Goal: Task Accomplishment & Management: Use online tool/utility

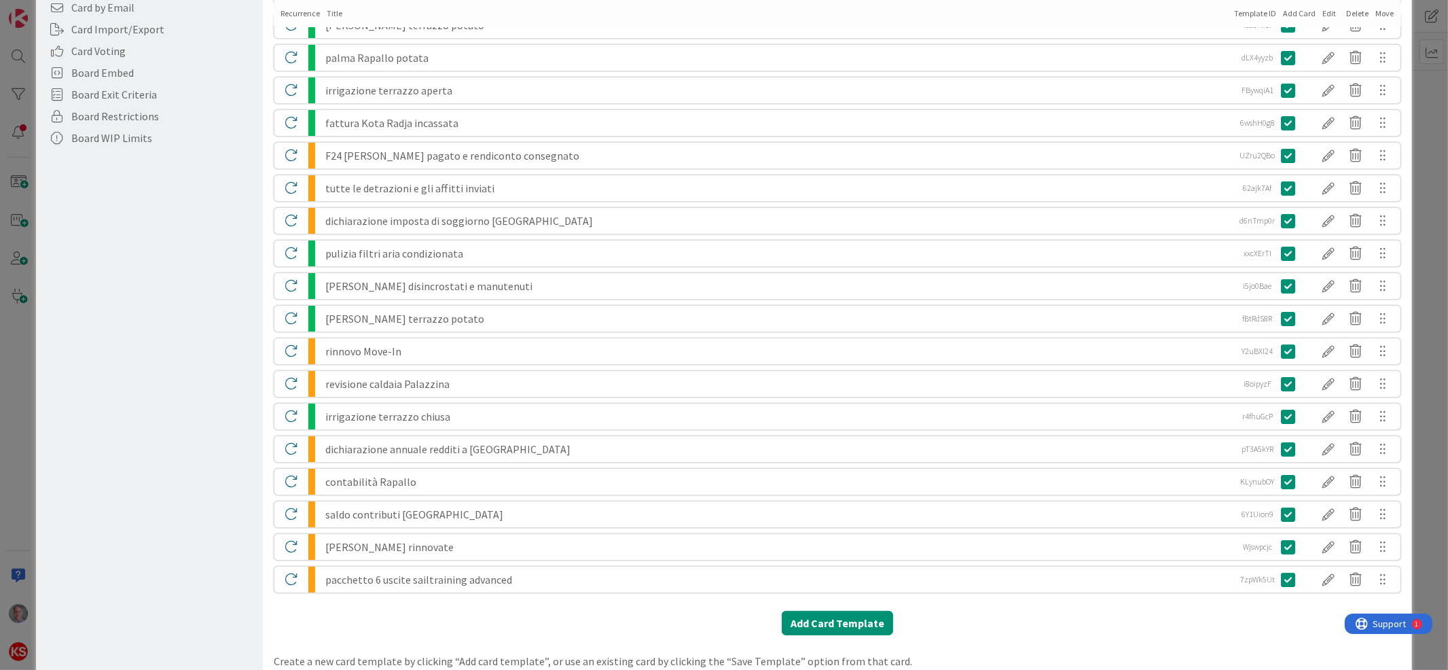
scroll to position [397, 0]
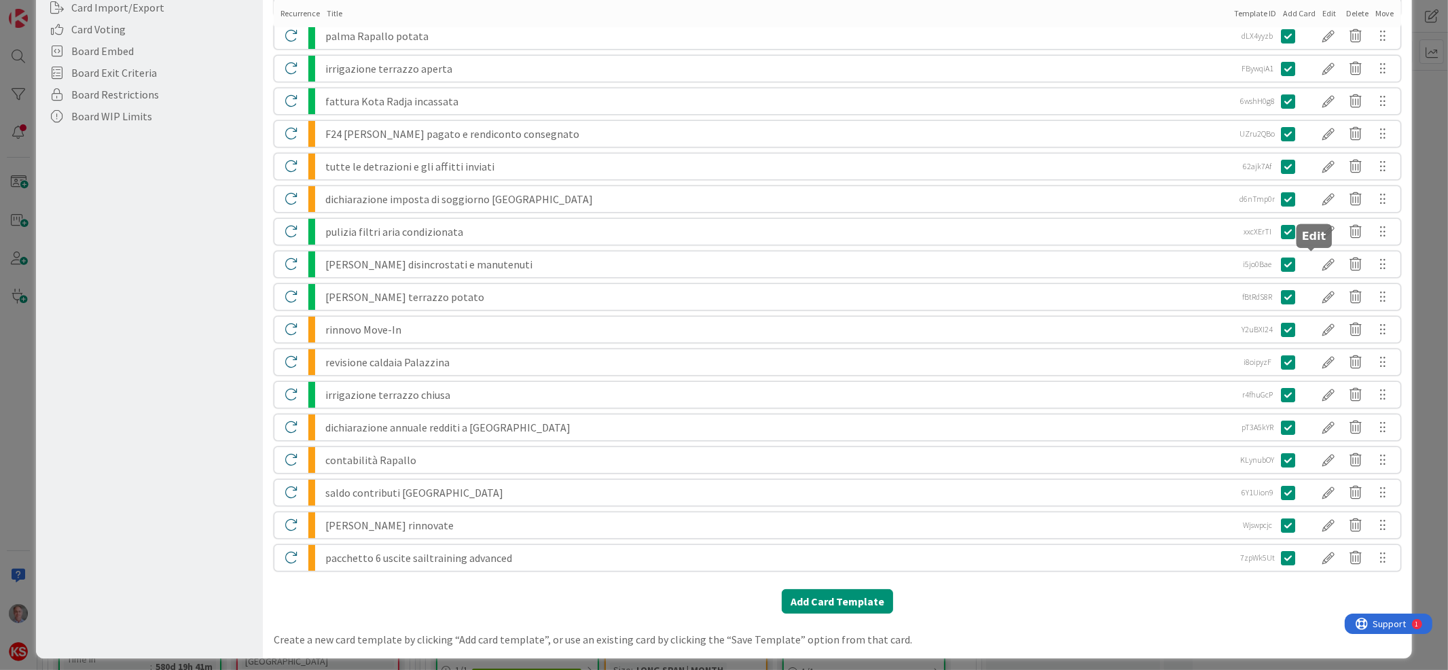
click at [1316, 260] on div at bounding box center [1329, 264] width 27 height 23
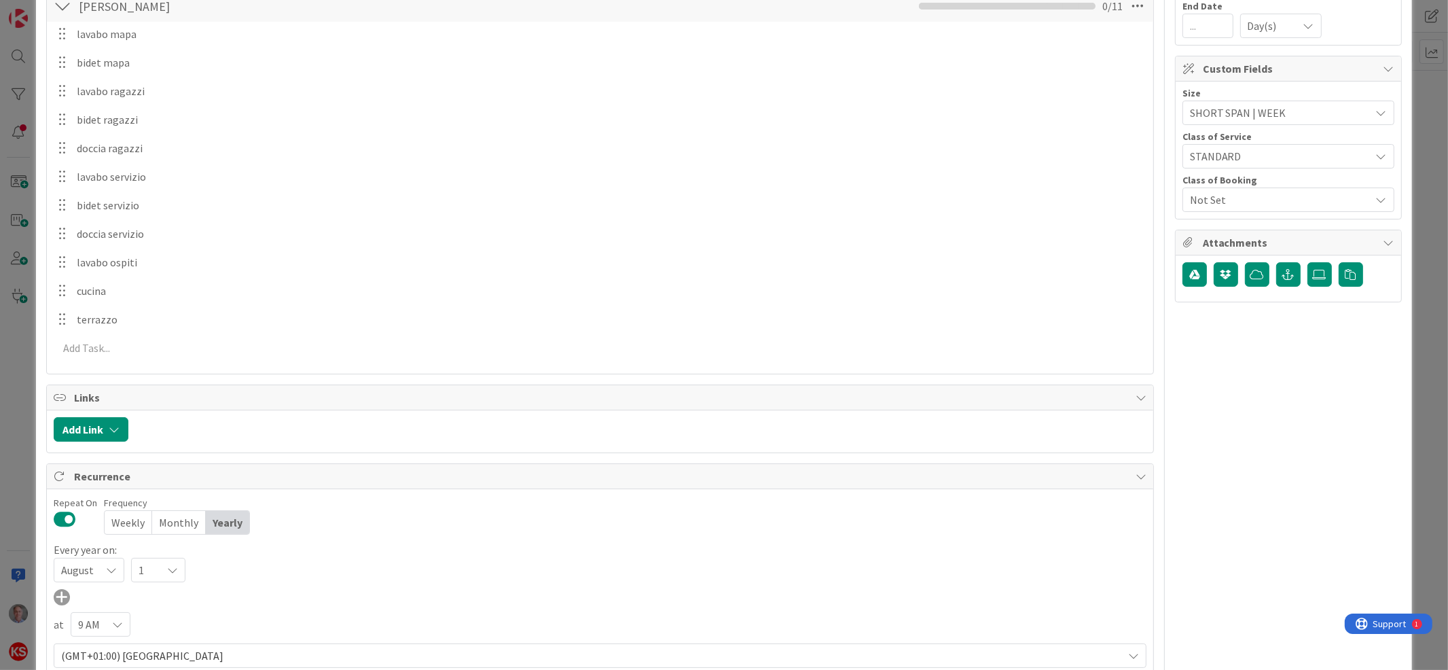
scroll to position [0, 0]
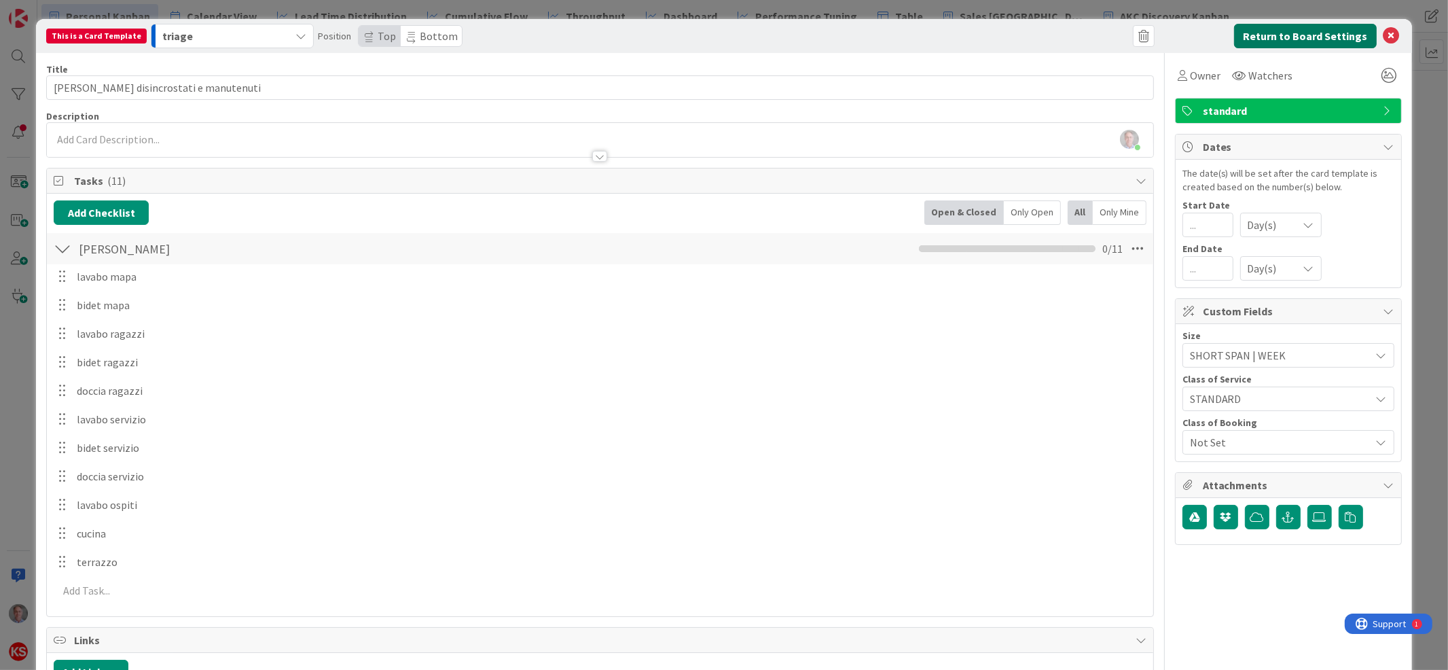
click at [1265, 35] on button "Return to Board Settings" at bounding box center [1305, 36] width 143 height 24
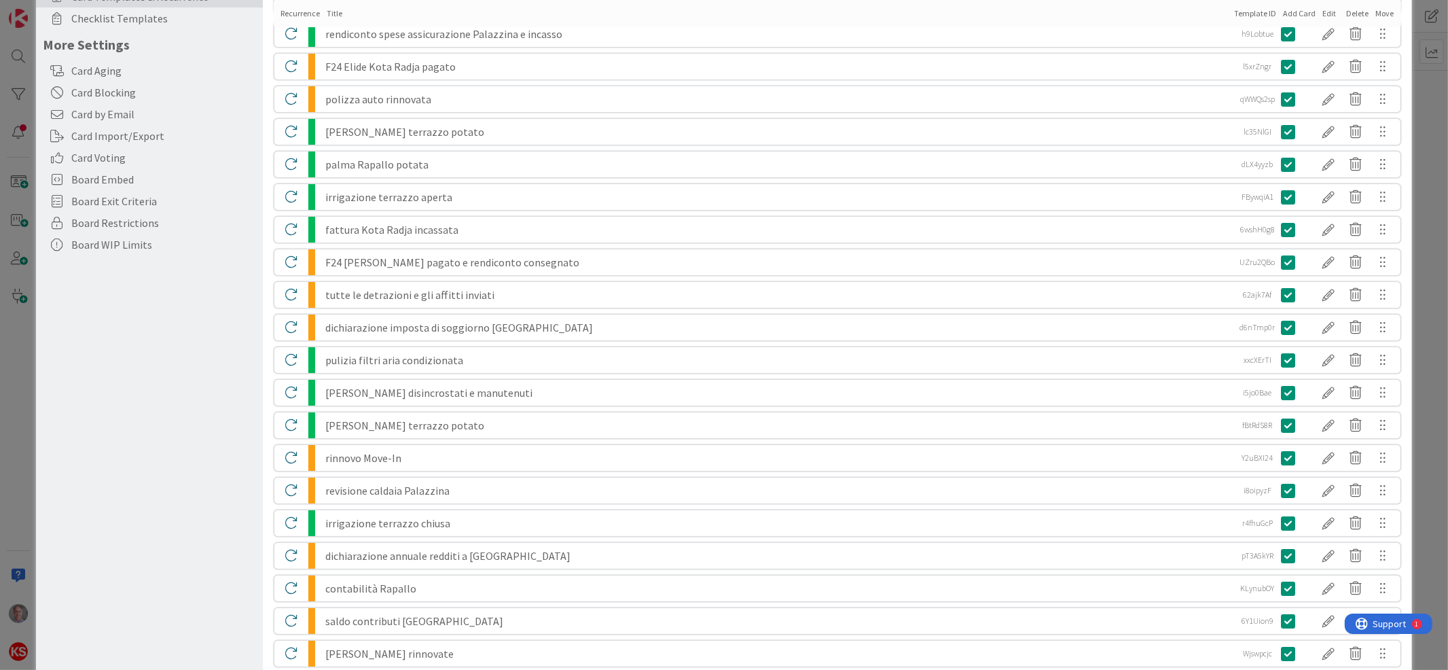
scroll to position [273, 0]
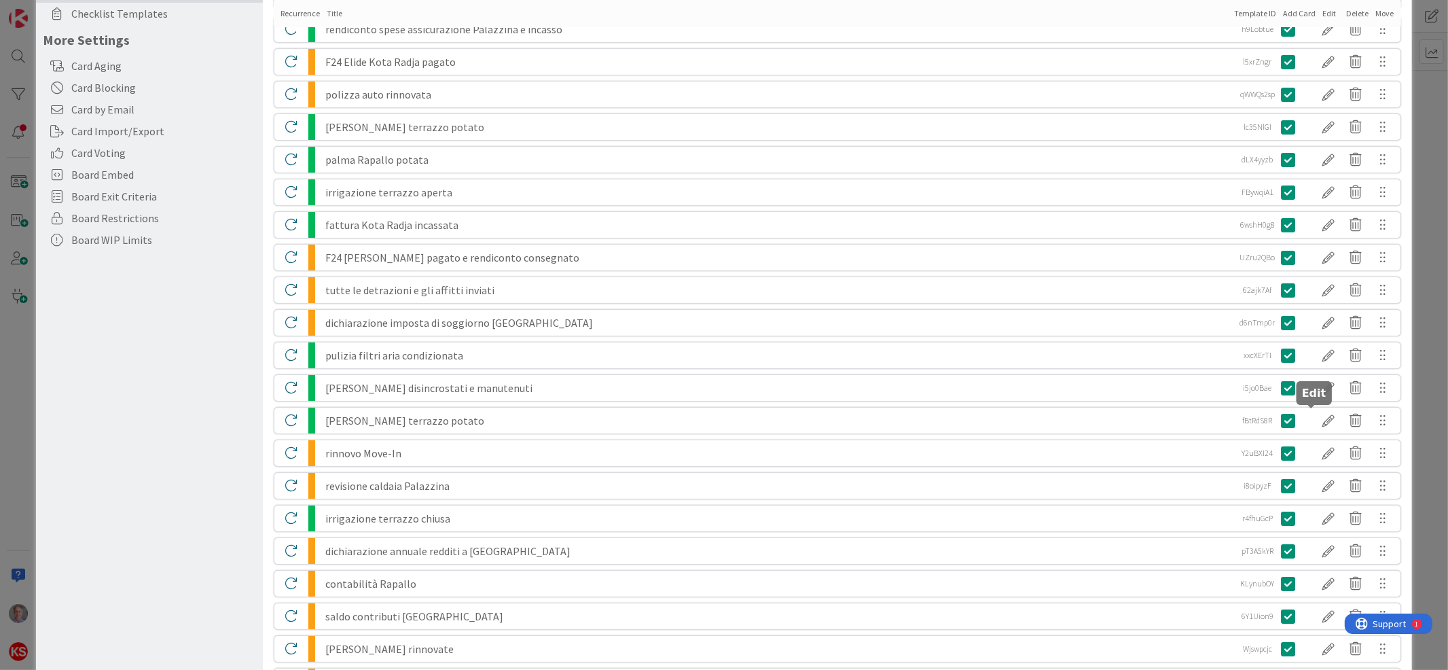
click at [1316, 418] on div at bounding box center [1329, 420] width 27 height 23
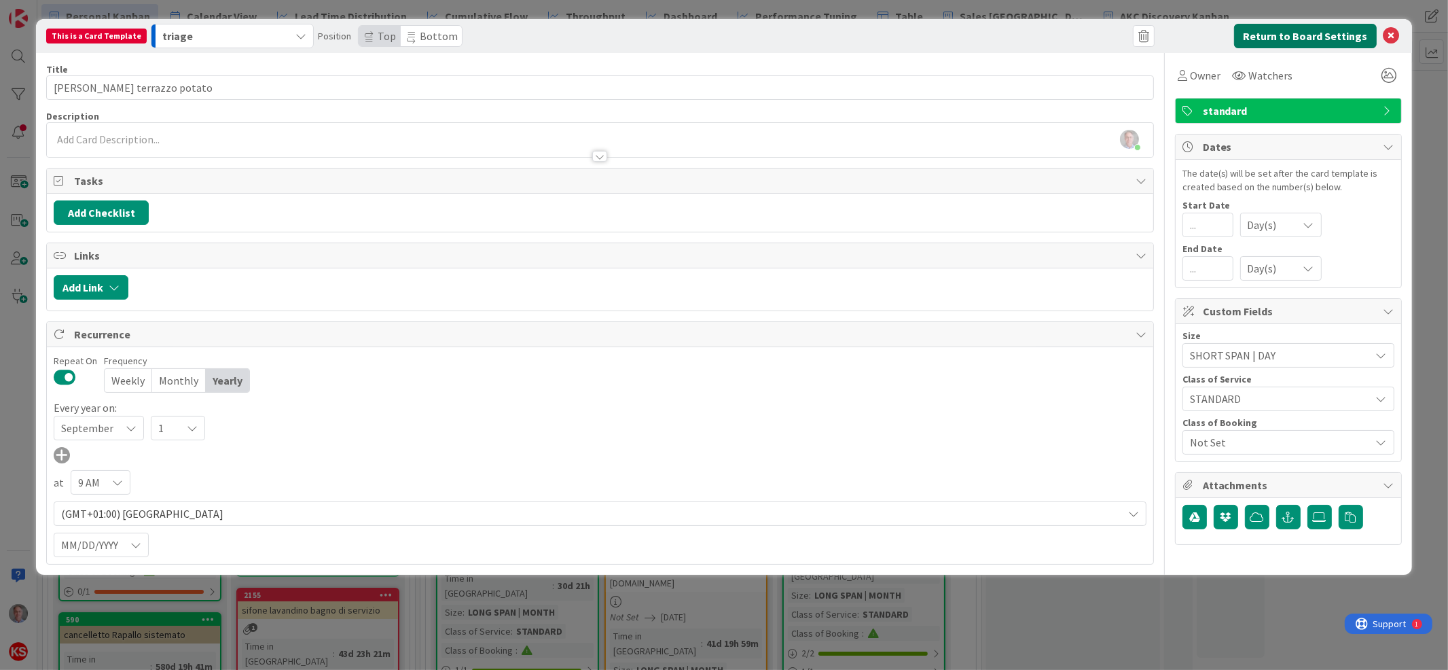
click at [1332, 33] on button "Return to Board Settings" at bounding box center [1305, 36] width 143 height 24
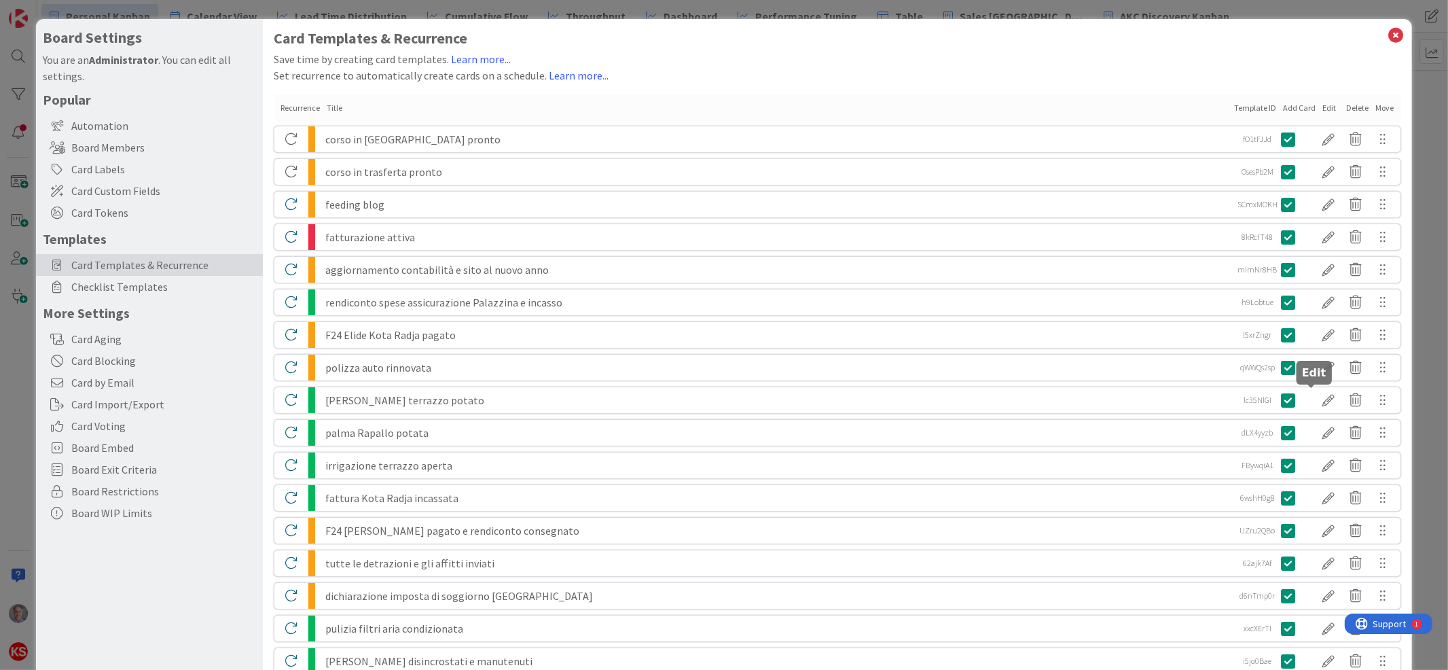
click at [1316, 396] on div at bounding box center [1329, 399] width 27 height 23
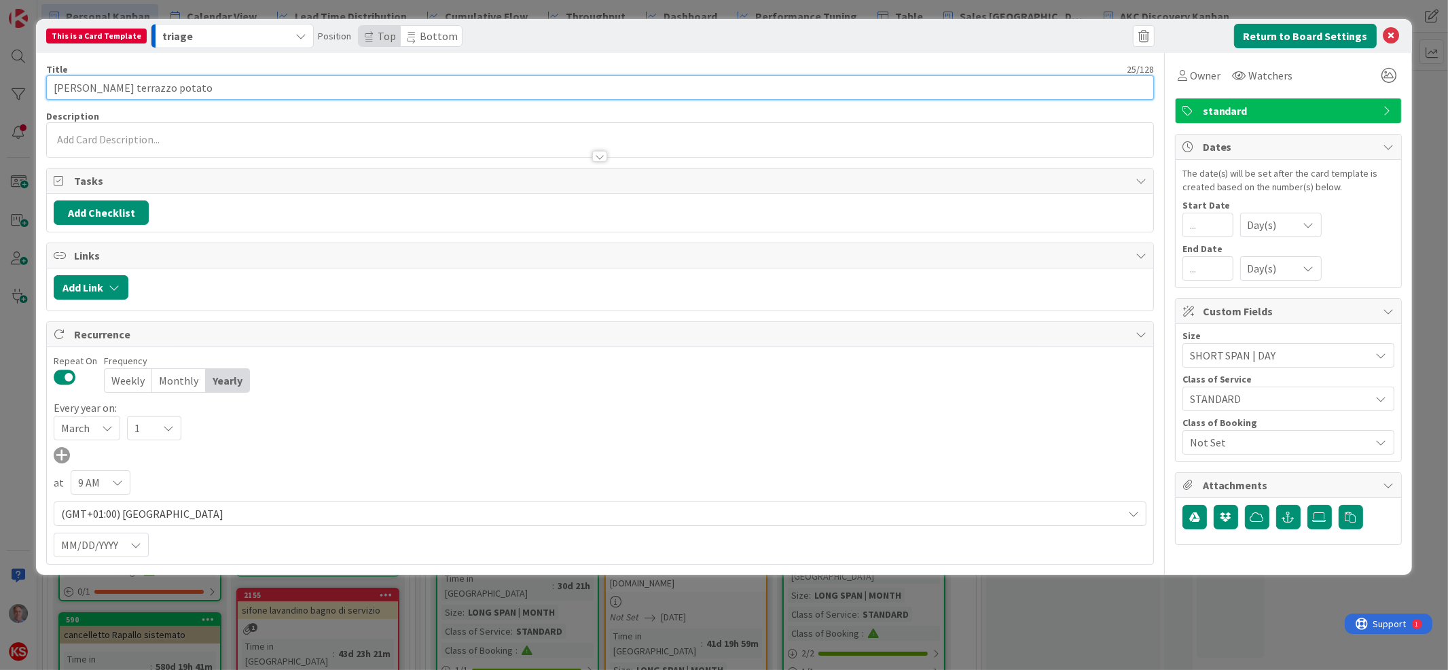
click at [210, 93] on input "[PERSON_NAME] terrazzo potato" at bounding box center [599, 87] width 1107 height 24
type input "[PERSON_NAME] terrazzo potato (primavera)"
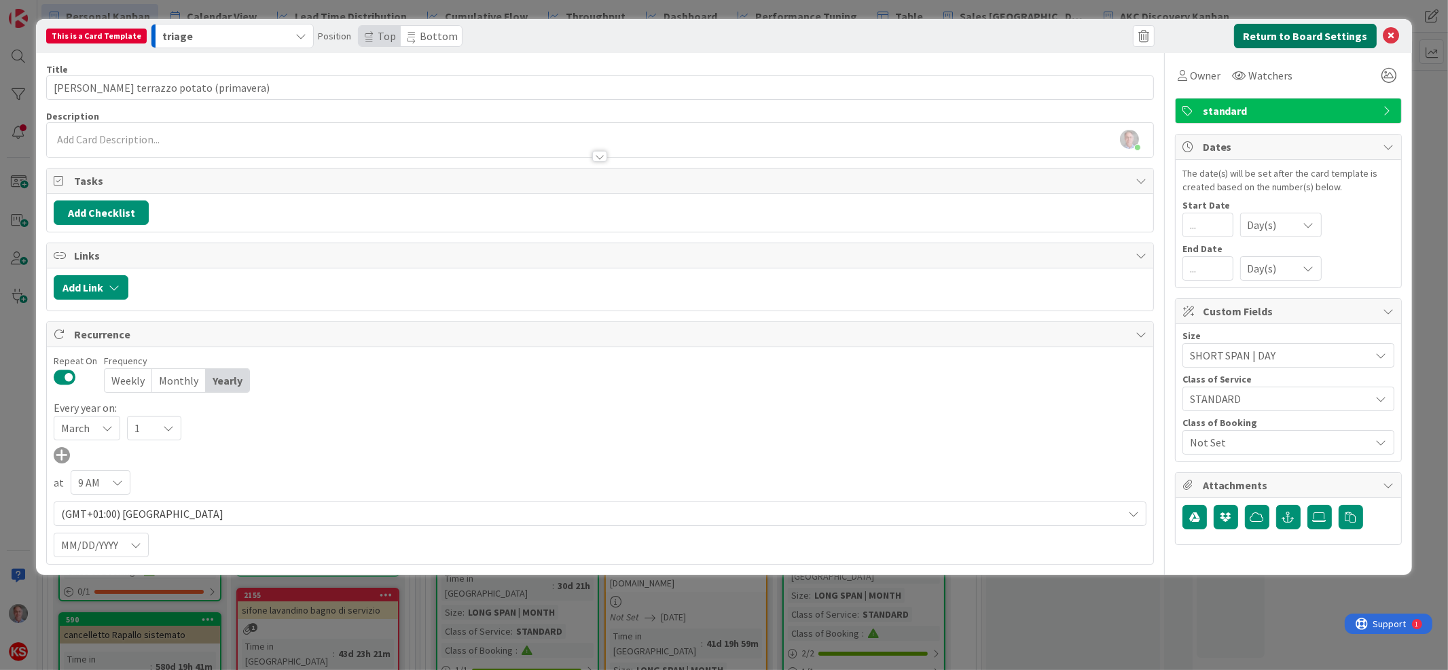
click at [1279, 29] on button "Return to Board Settings" at bounding box center [1305, 36] width 143 height 24
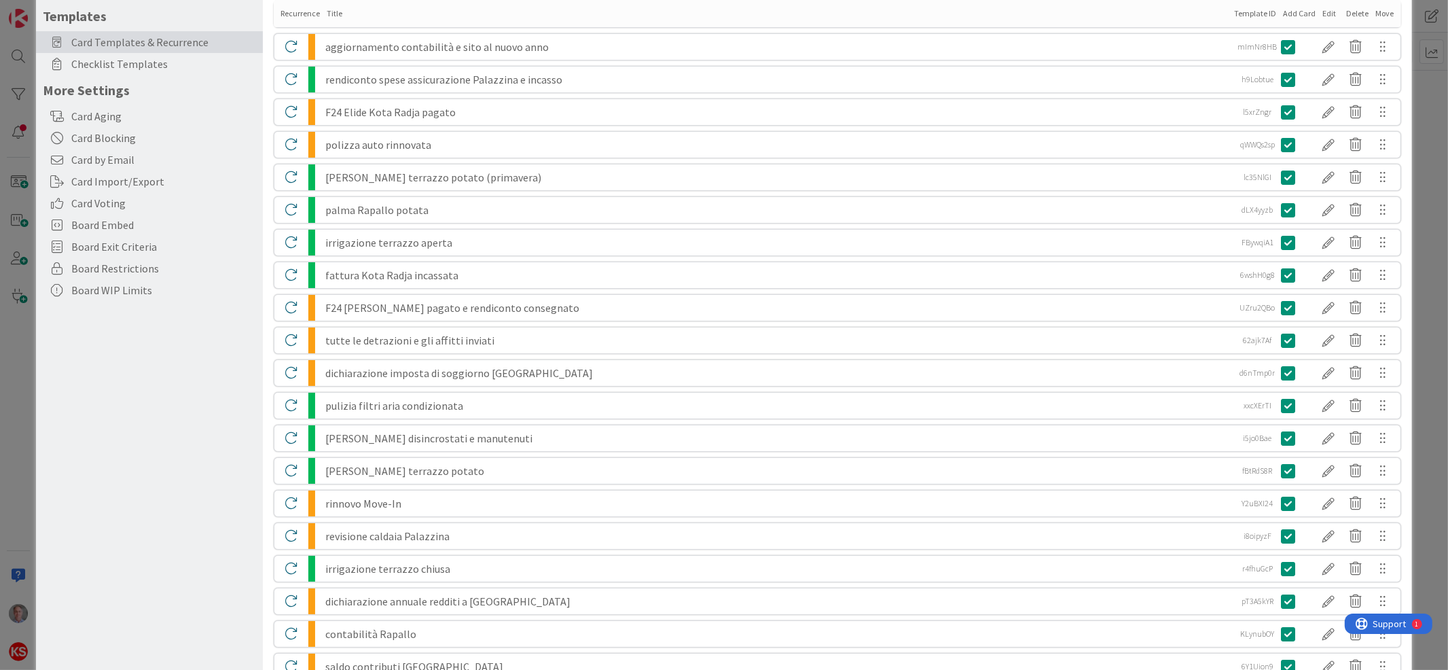
scroll to position [225, 0]
click at [1316, 175] on div at bounding box center [1329, 174] width 27 height 23
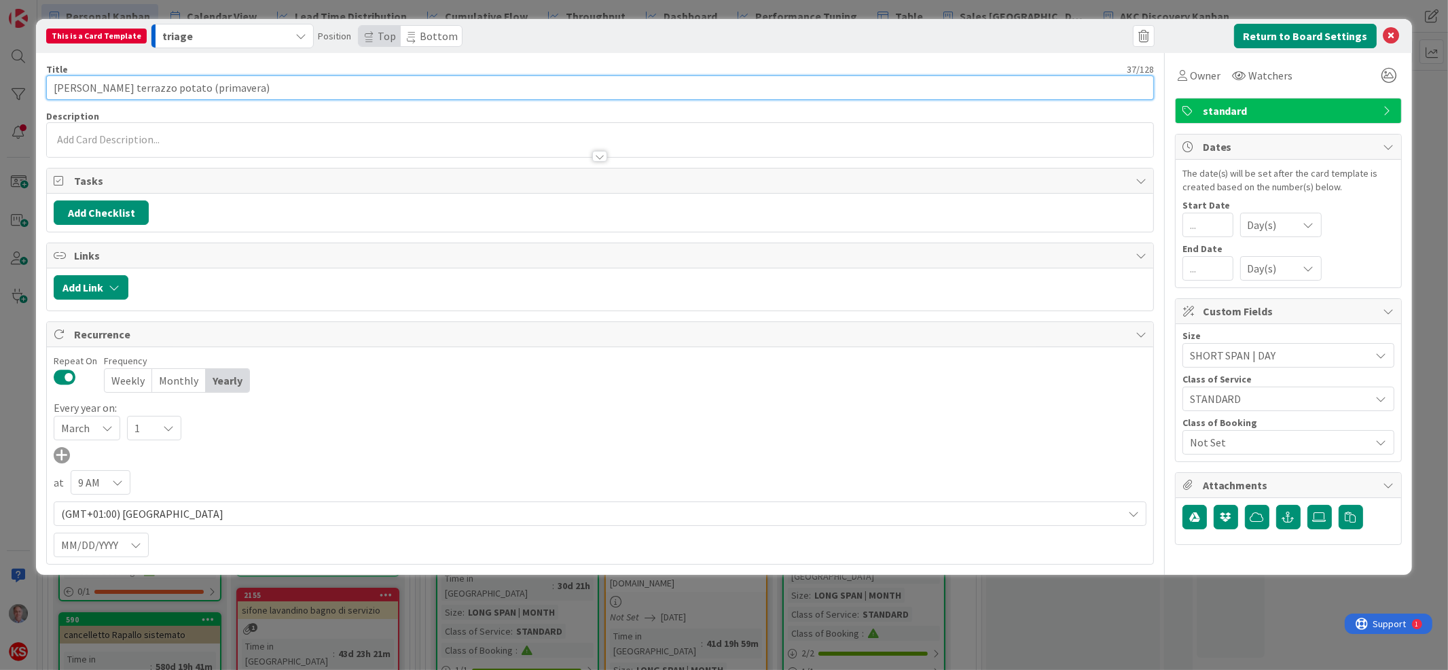
click at [196, 86] on input "[PERSON_NAME] terrazzo potato (primavera)" at bounding box center [599, 87] width 1107 height 24
type input "[PERSON_NAME] terrazzo potato (marzo)"
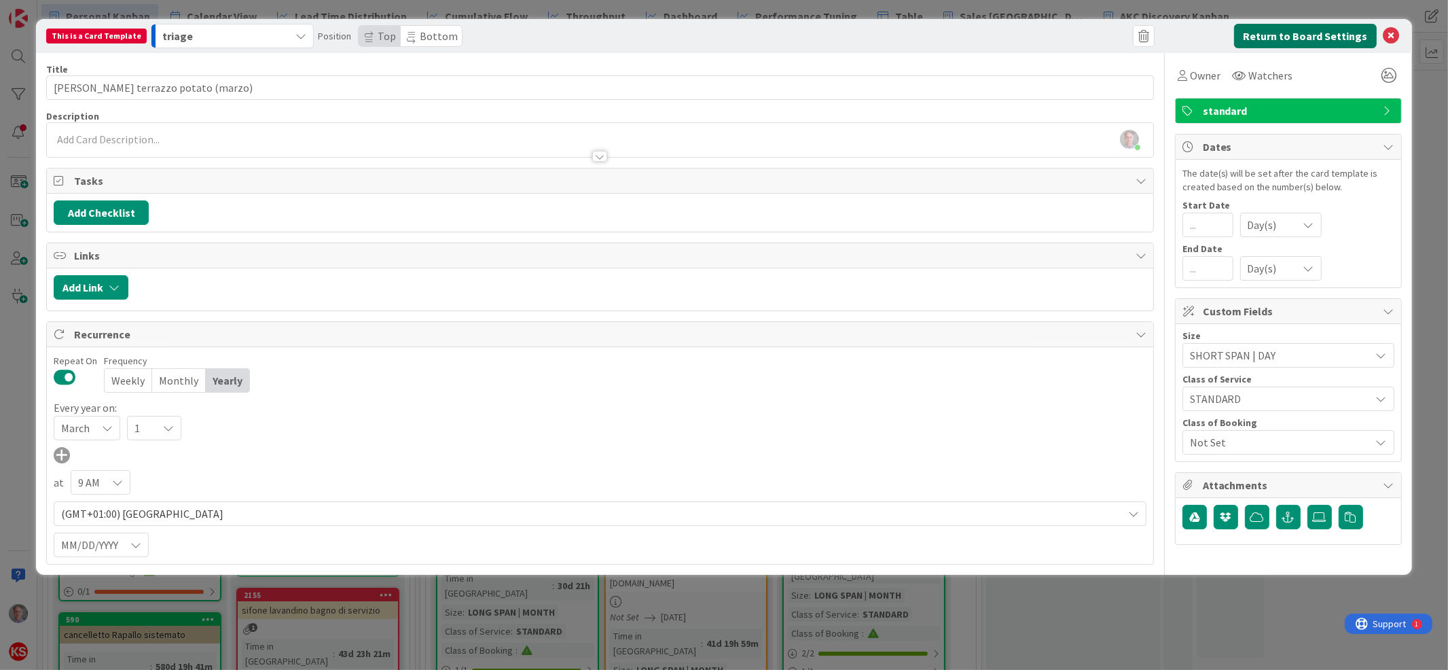
click at [1328, 33] on button "Return to Board Settings" at bounding box center [1305, 36] width 143 height 24
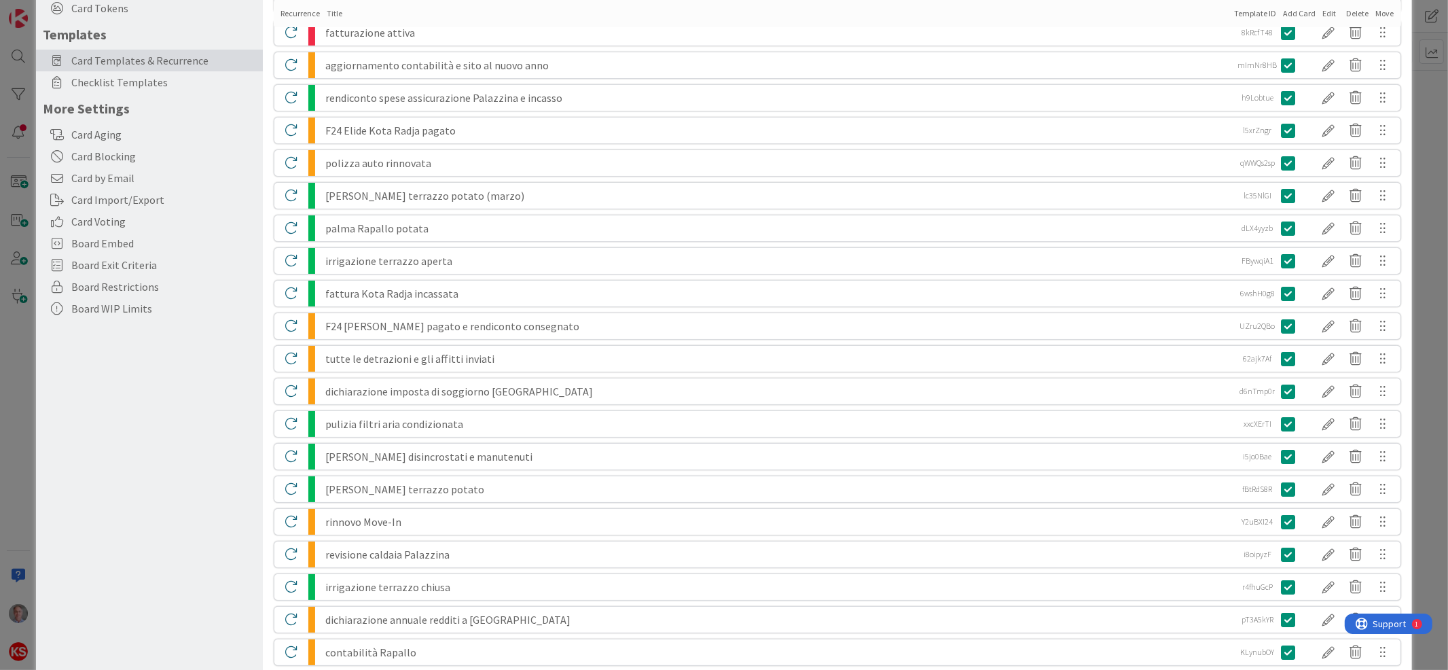
scroll to position [232, 0]
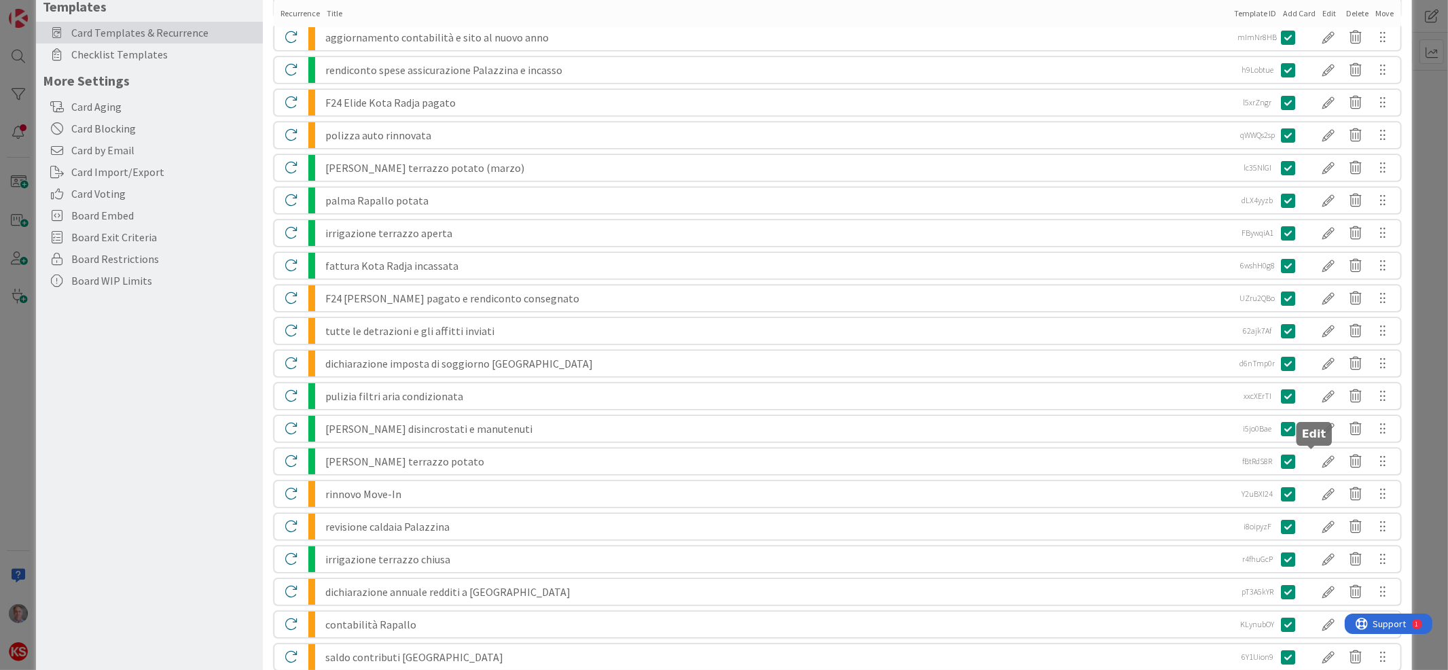
click at [1316, 460] on div at bounding box center [1329, 461] width 27 height 23
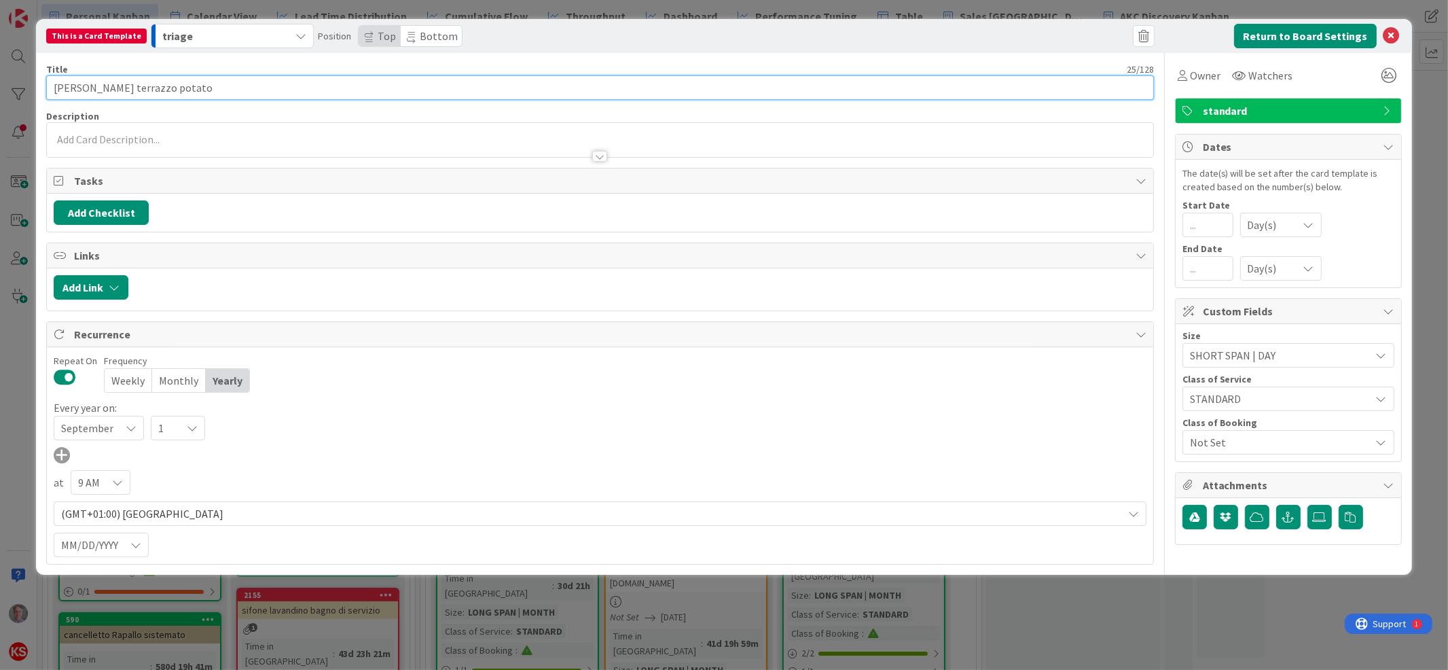
click at [209, 84] on input "[PERSON_NAME] terrazzo potato" at bounding box center [599, 87] width 1107 height 24
type input "[PERSON_NAME] terrazzo potato (settembre)"
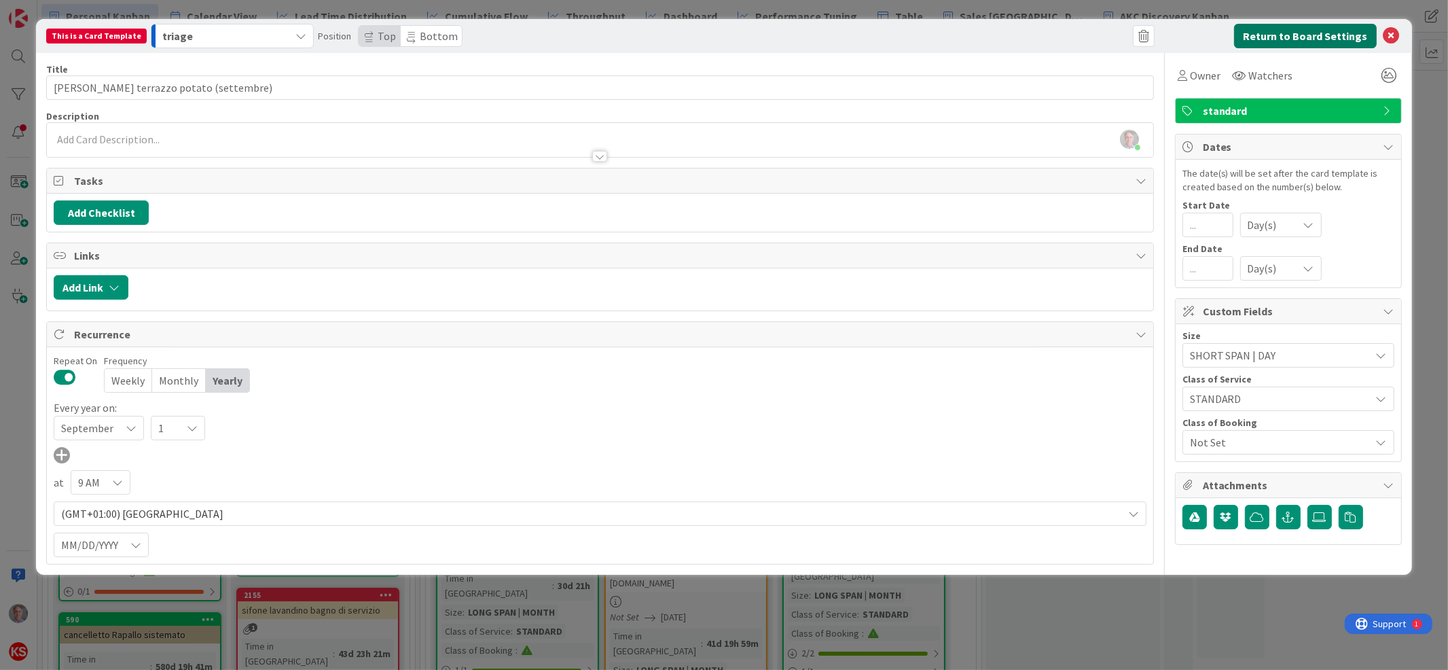
click at [1295, 37] on button "Return to Board Settings" at bounding box center [1305, 36] width 143 height 24
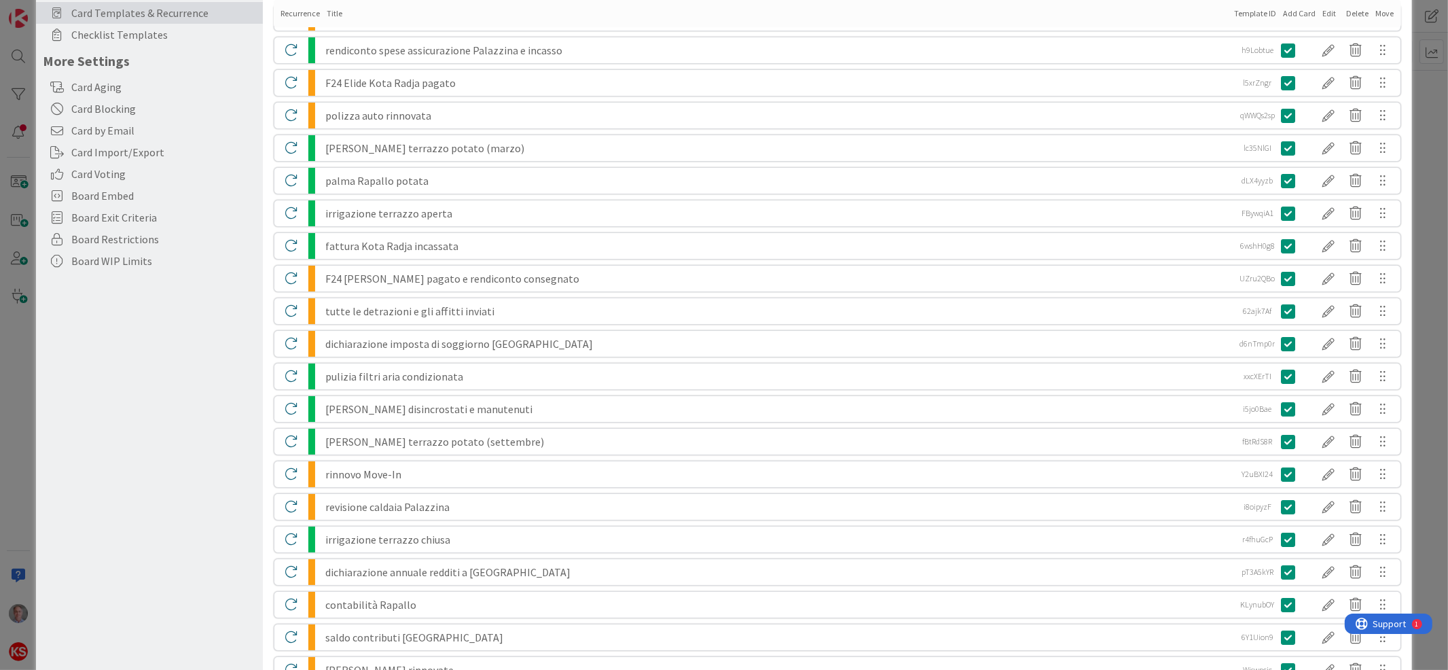
scroll to position [0, 0]
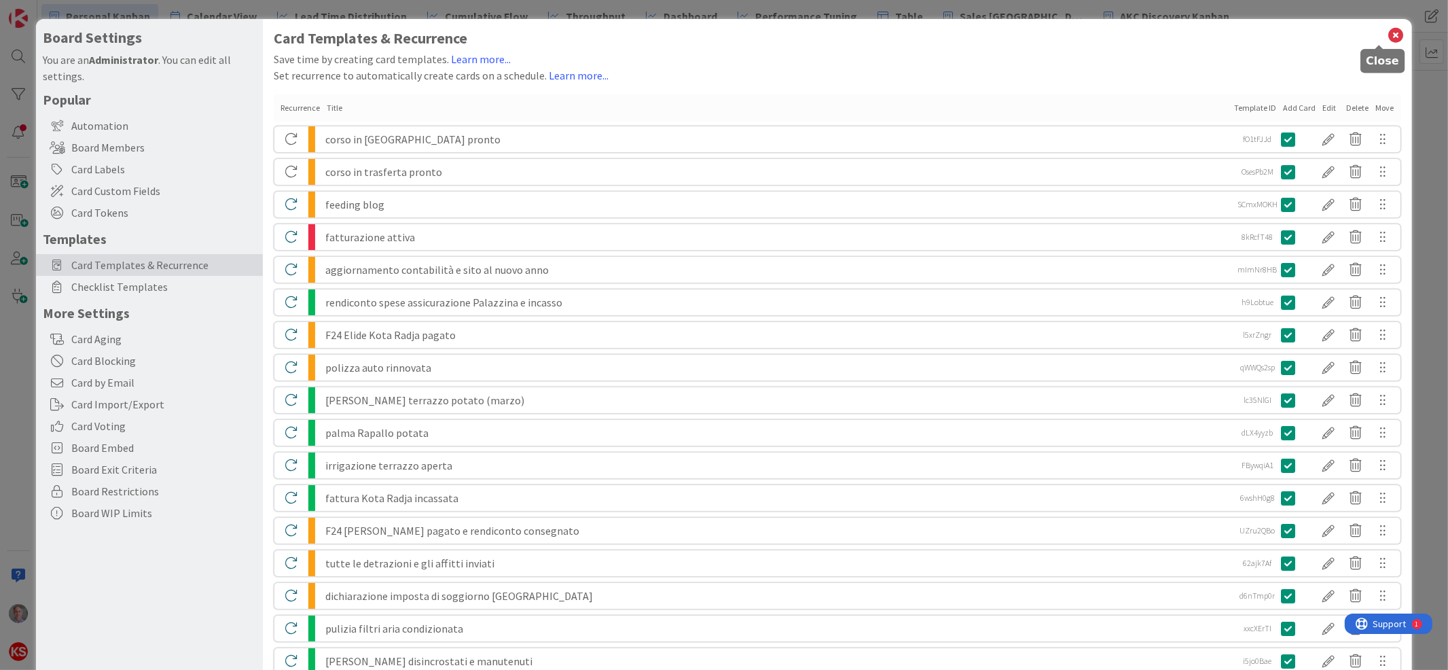
click at [1388, 36] on icon at bounding box center [1397, 35] width 18 height 19
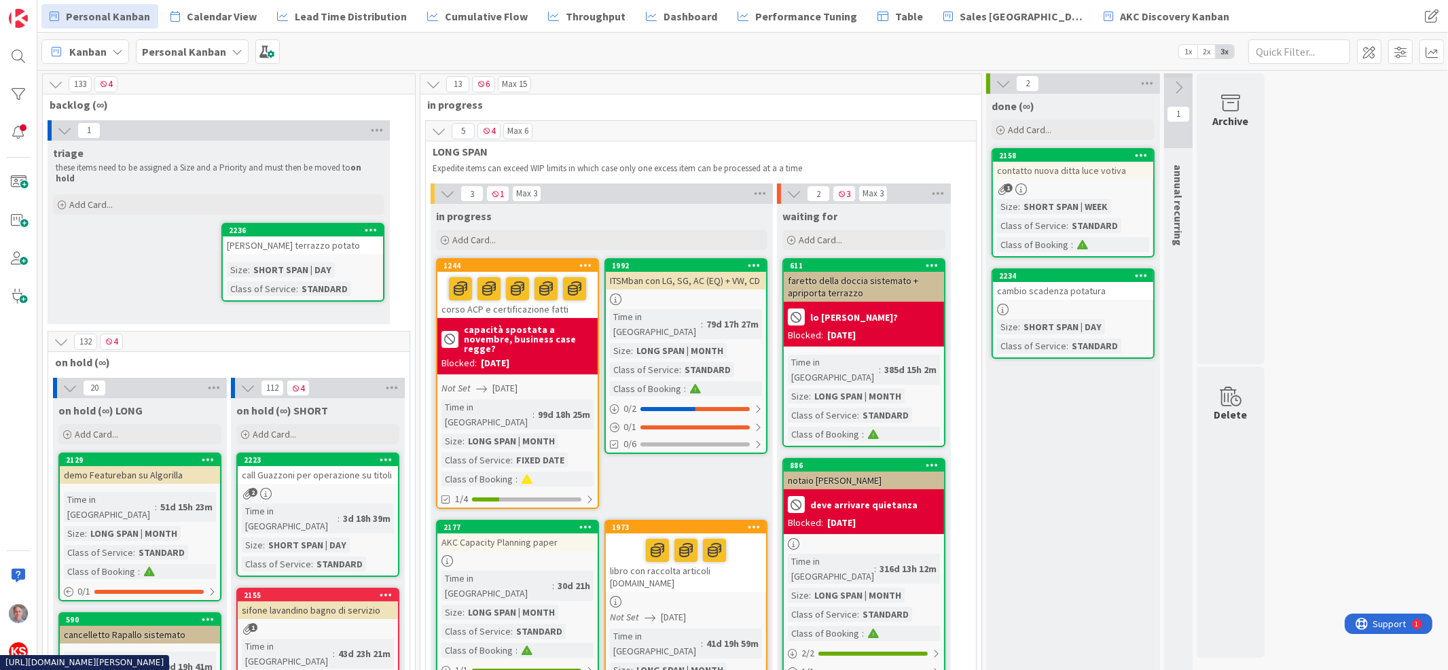
click at [303, 240] on div "[PERSON_NAME] terrazzo potato" at bounding box center [303, 245] width 160 height 18
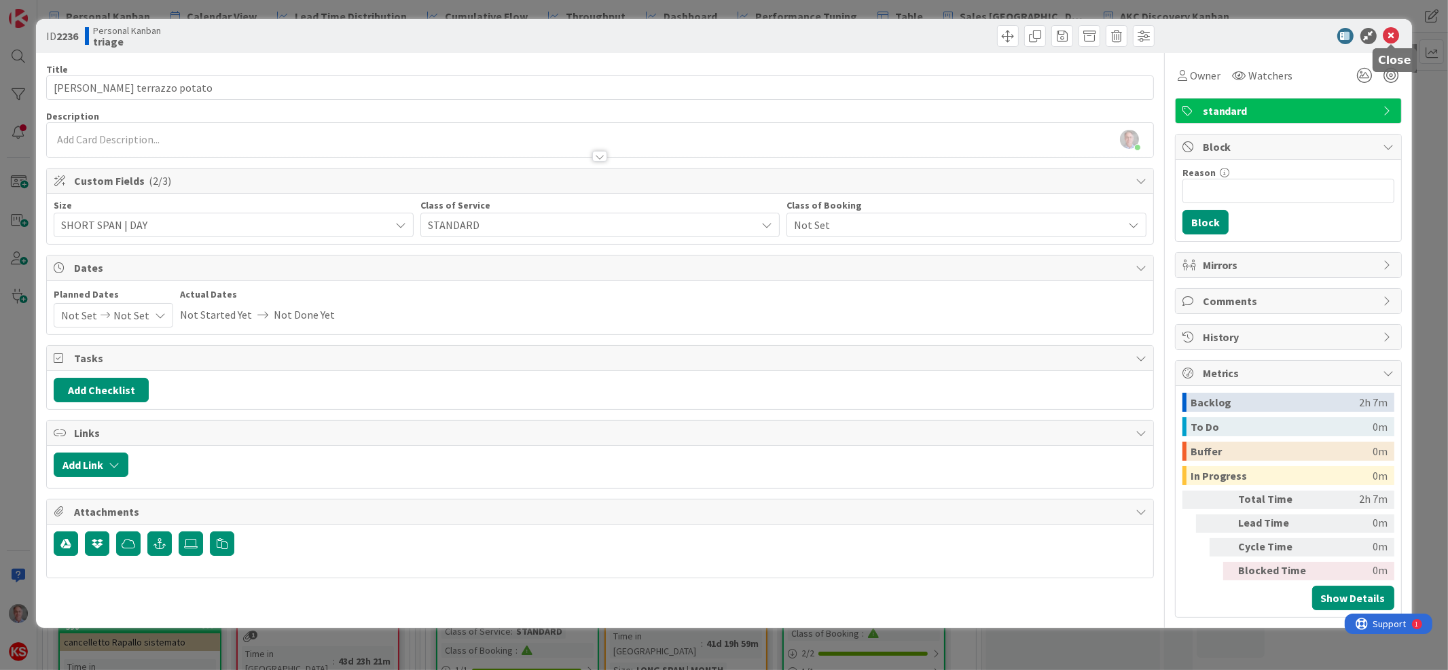
click at [1390, 32] on icon at bounding box center [1391, 36] width 16 height 16
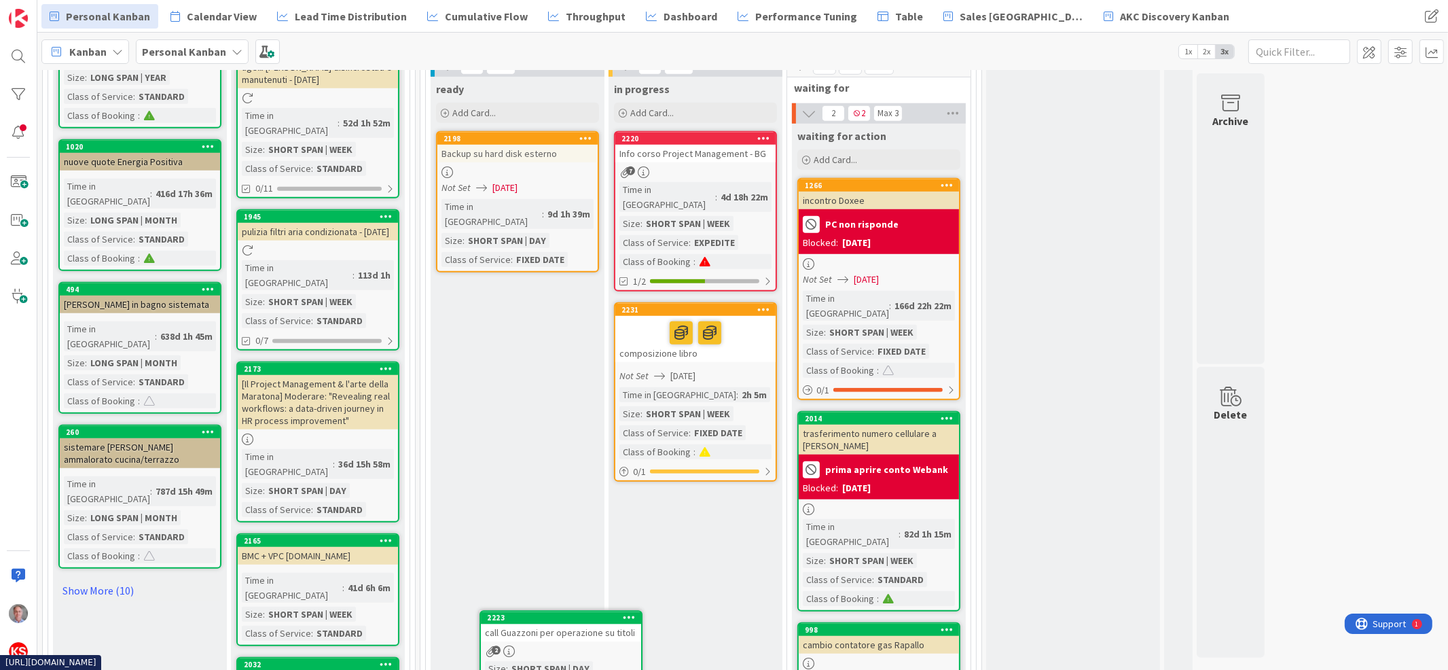
scroll to position [1397, 0]
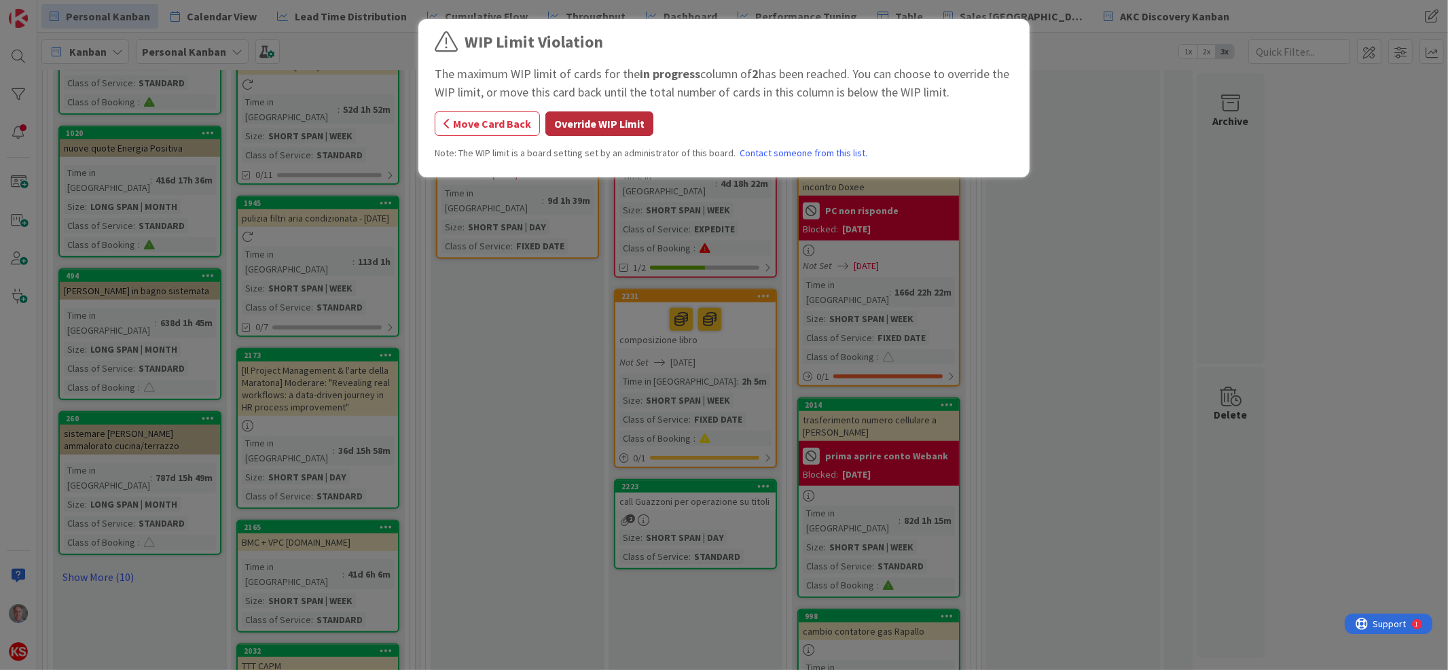
click at [622, 124] on button "Override WIP Limit" at bounding box center [599, 123] width 108 height 24
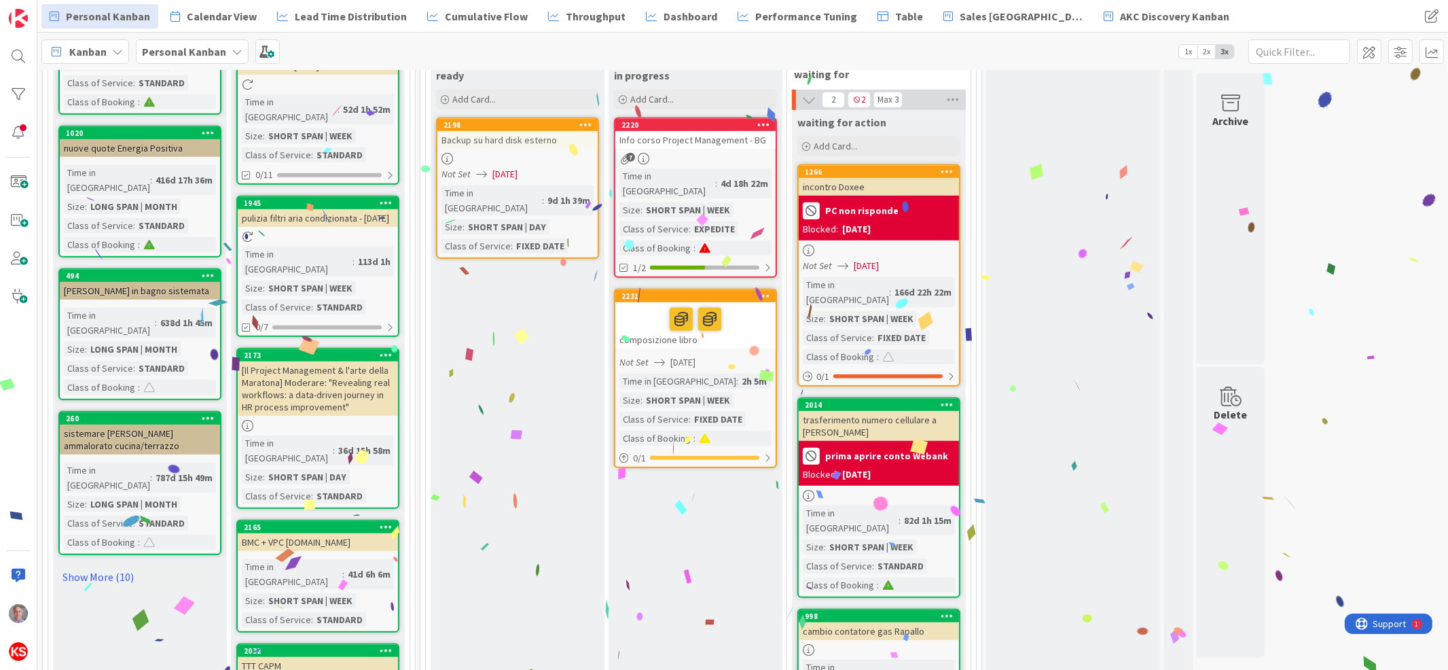
scroll to position [0, 0]
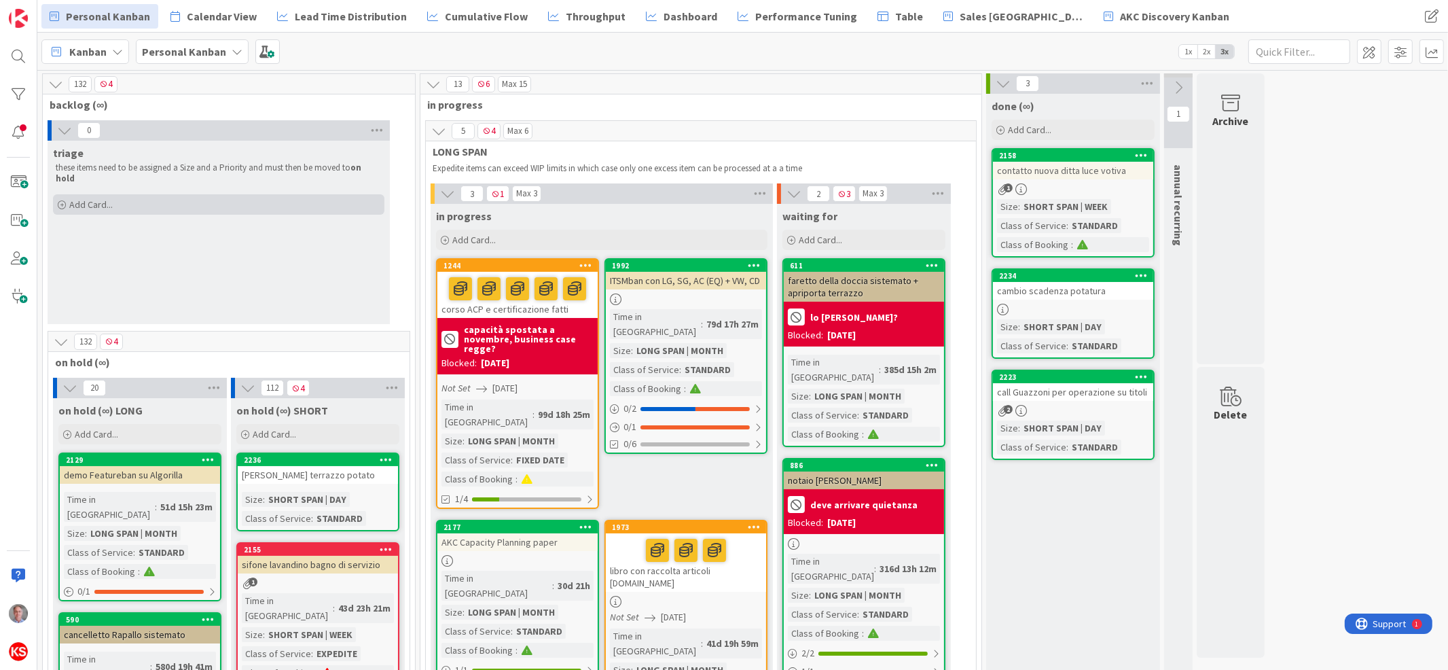
click at [105, 199] on div "Add Card..." at bounding box center [218, 204] width 331 height 20
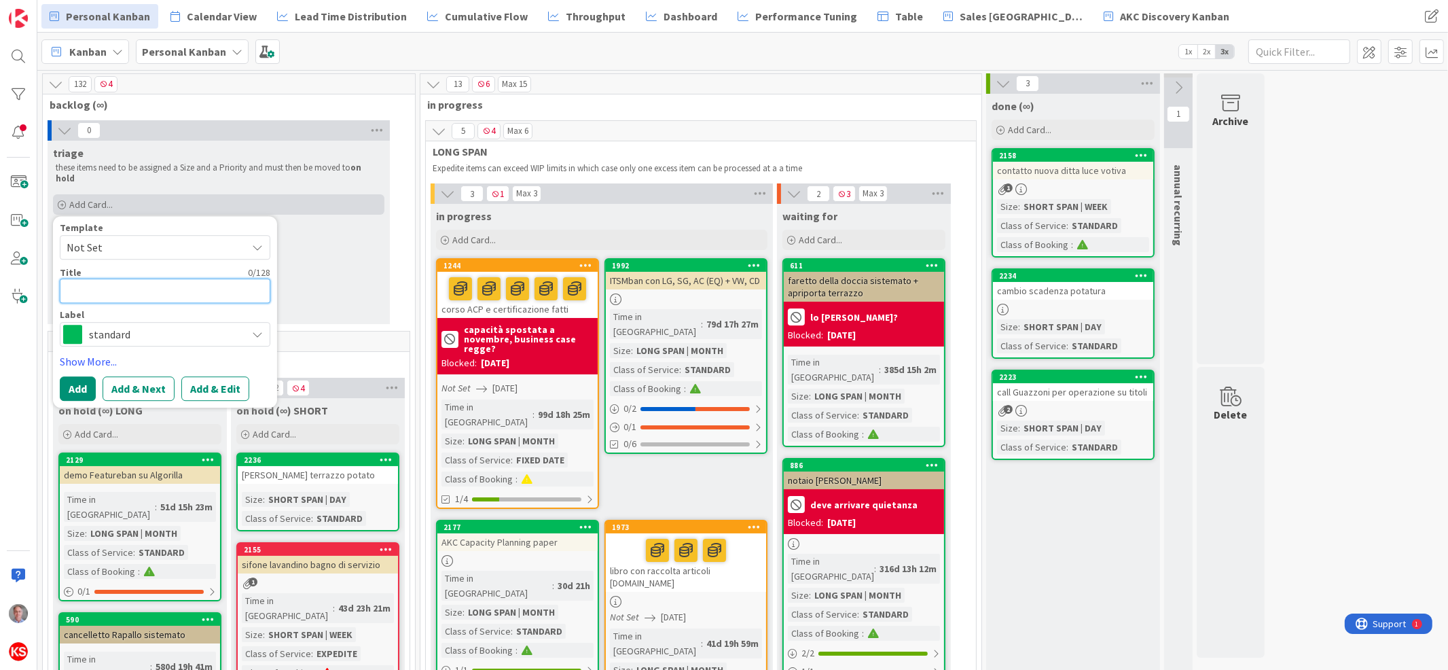
type textarea "k"
type textarea "x"
type textarea "ka"
type textarea "x"
type textarea "kan"
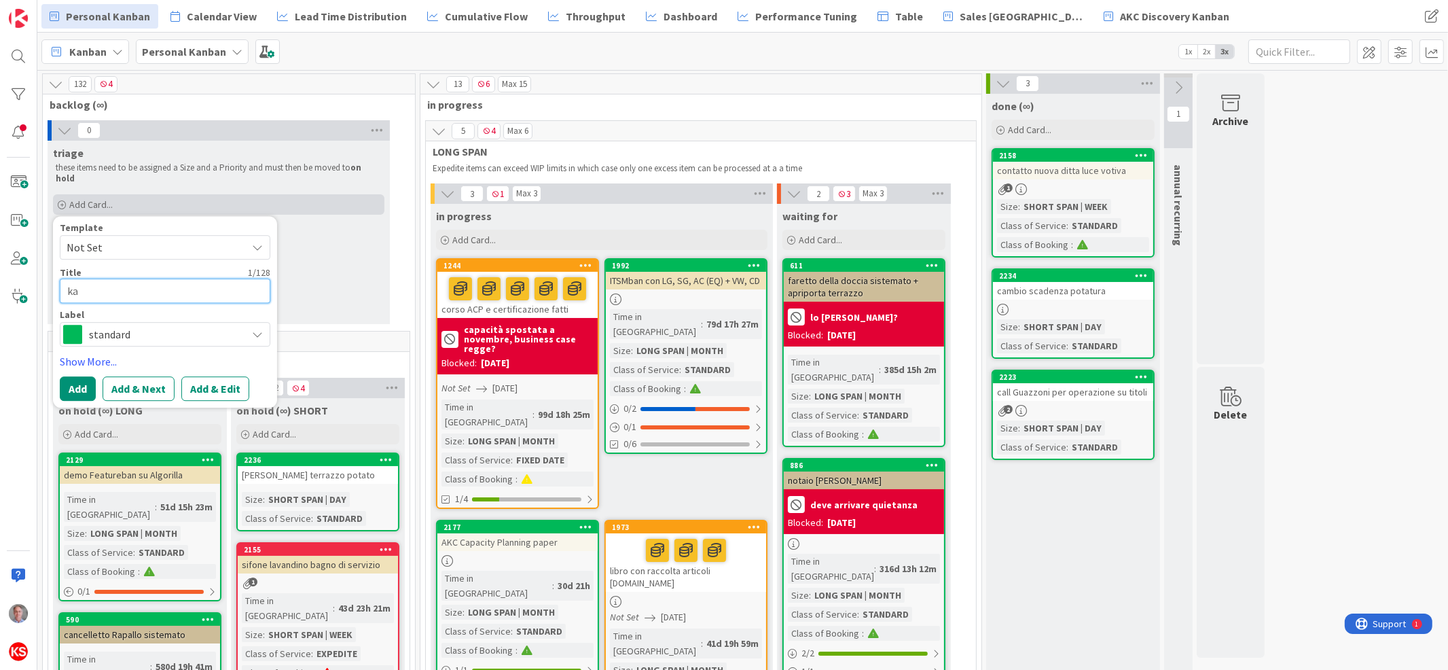
type textarea "x"
type textarea "kanb"
type textarea "x"
type textarea "kanba"
type textarea "x"
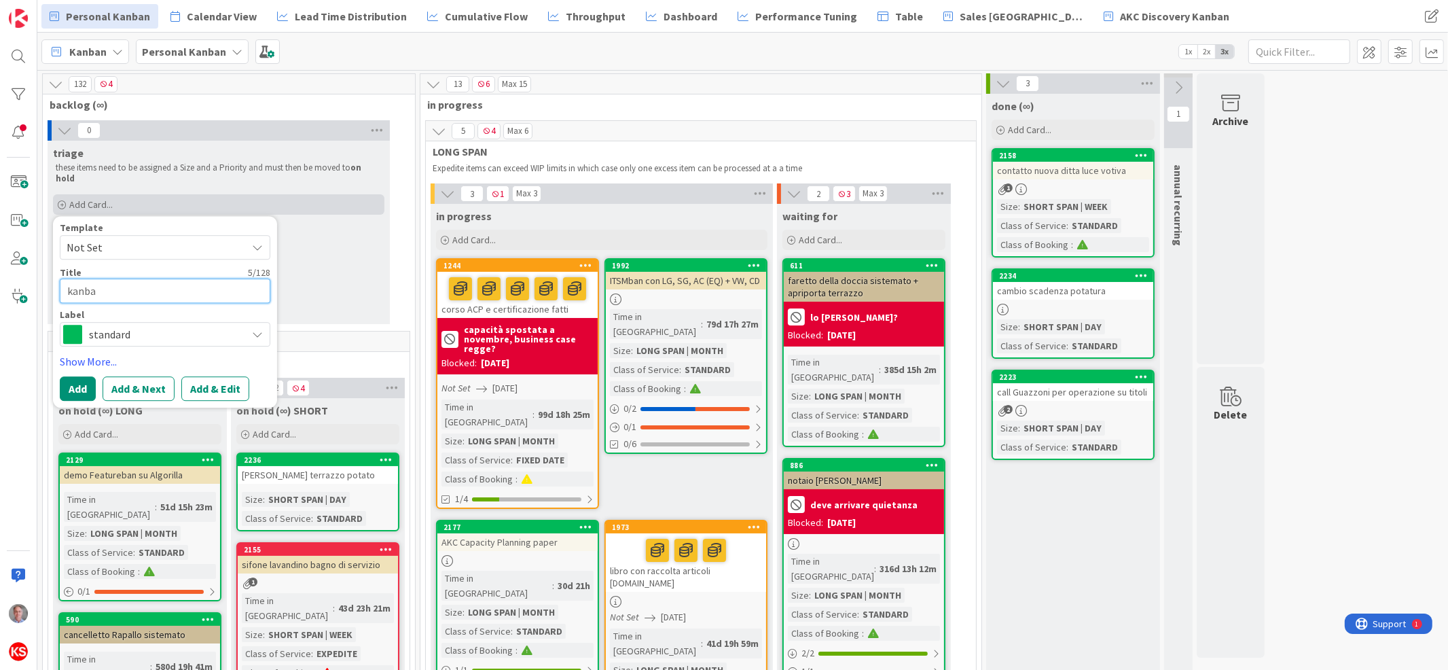
type textarea "kanban"
type textarea "x"
type textarea "kanbana"
type textarea "x"
type textarea "kanbanat"
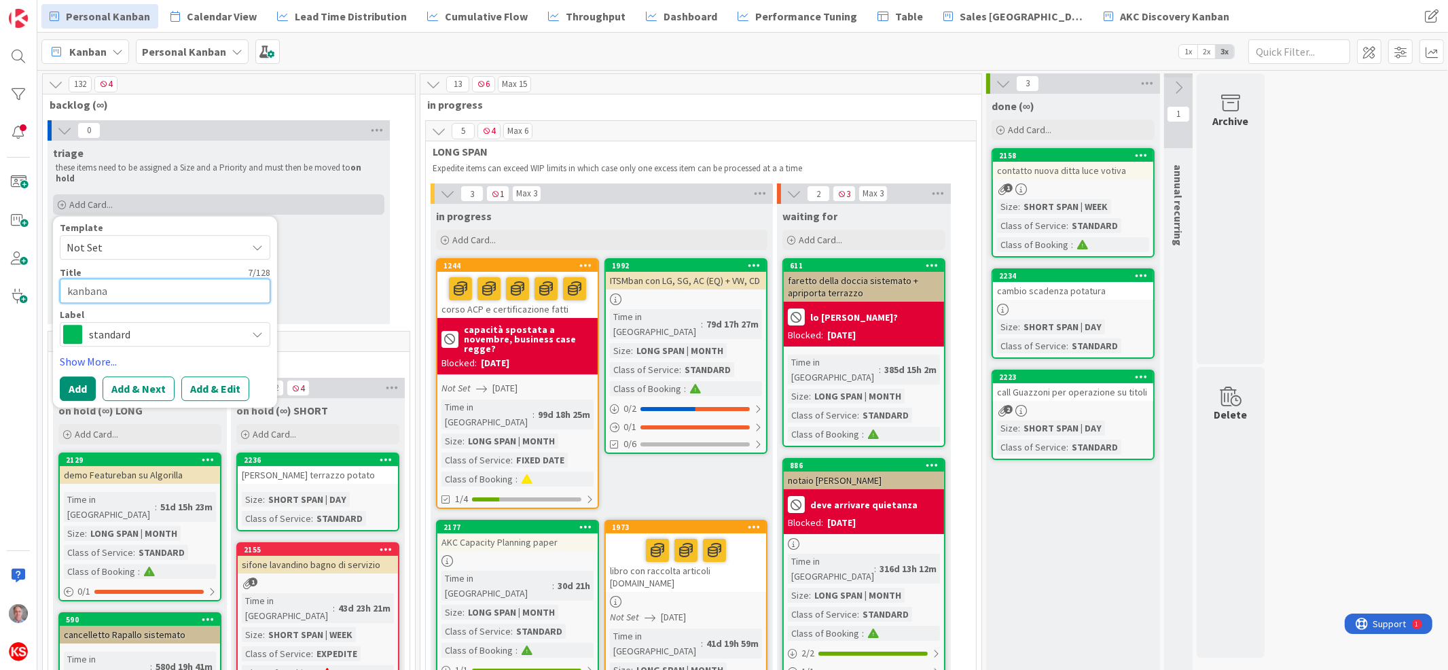
type textarea "x"
type textarea "kanbanata"
type textarea "x"
type textarea "kanbanata"
type textarea "x"
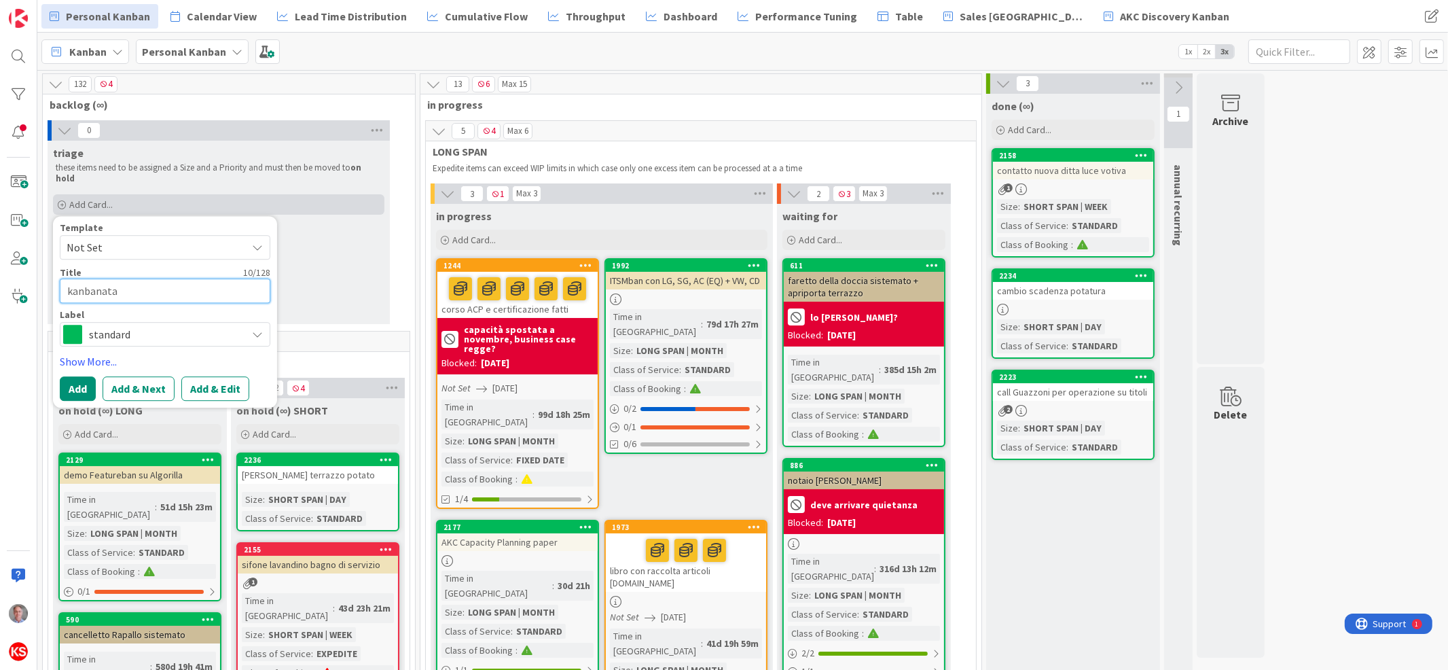
type textarea "kanbanata i"
type textarea "x"
type textarea "kanbanata in"
type textarea "x"
type textarea "kanbanata in"
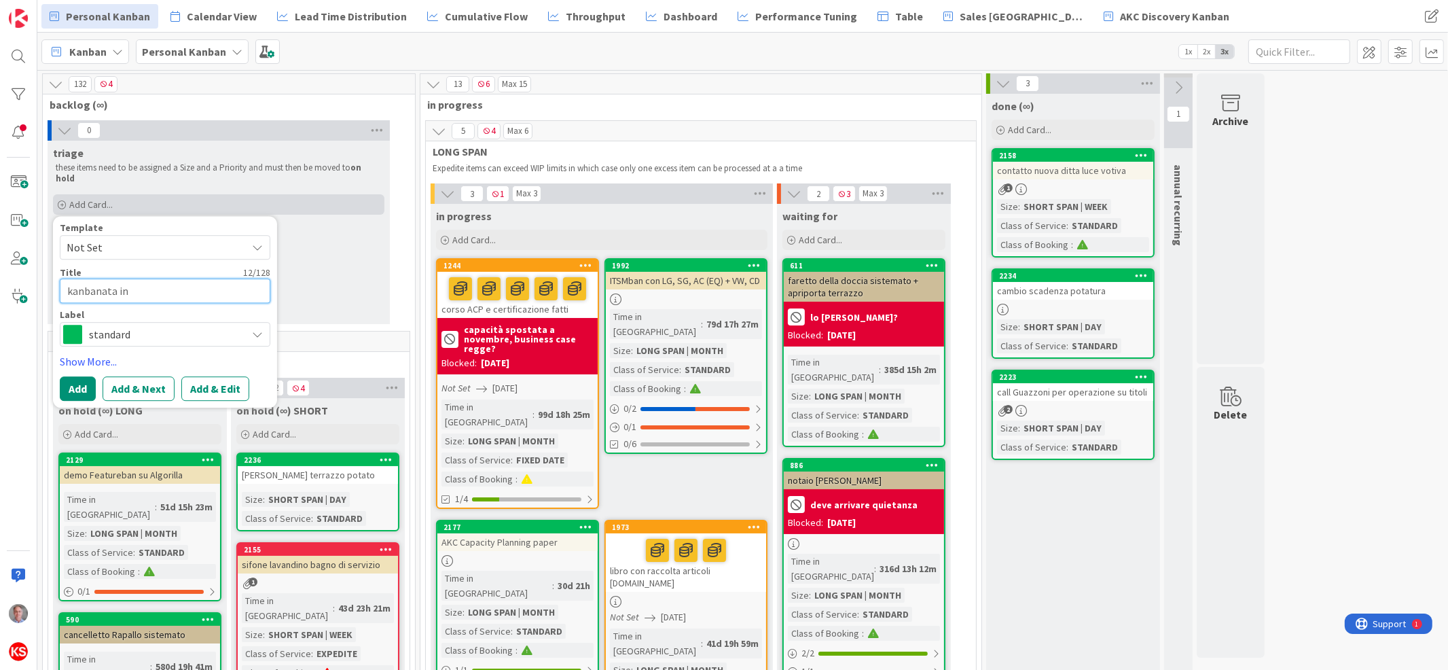
type textarea "x"
type textarea "kanbanata in B"
type textarea "x"
type textarea "kanbanata in Bo"
type textarea "x"
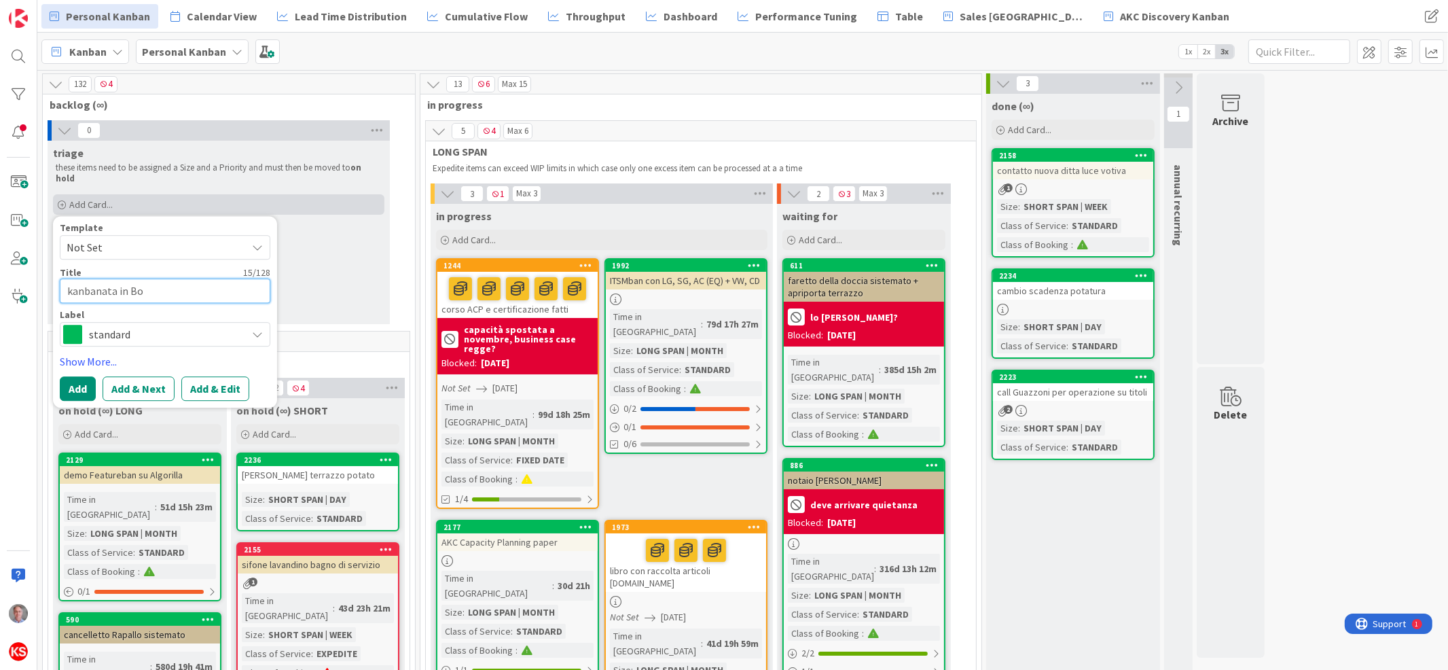
type textarea "kanbanata in [GEOGRAPHIC_DATA]"
type textarea "x"
type textarea "kanbanata in [GEOGRAPHIC_DATA]"
type textarea "x"
type textarea "kanbanata in [GEOGRAPHIC_DATA]"
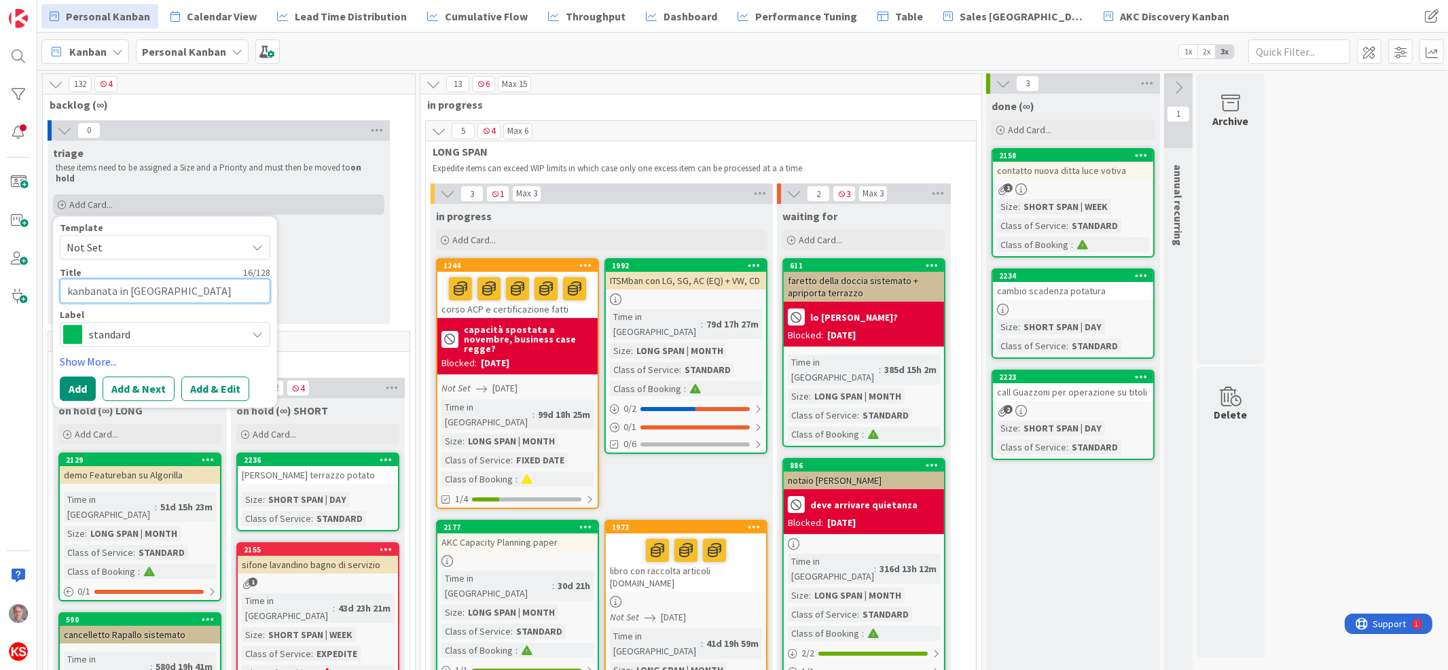
type textarea "x"
type textarea "kanbanata in [GEOGRAPHIC_DATA]"
type textarea "x"
type textarea "kanbanata in [GEOGRAPHIC_DATA]"
type textarea "x"
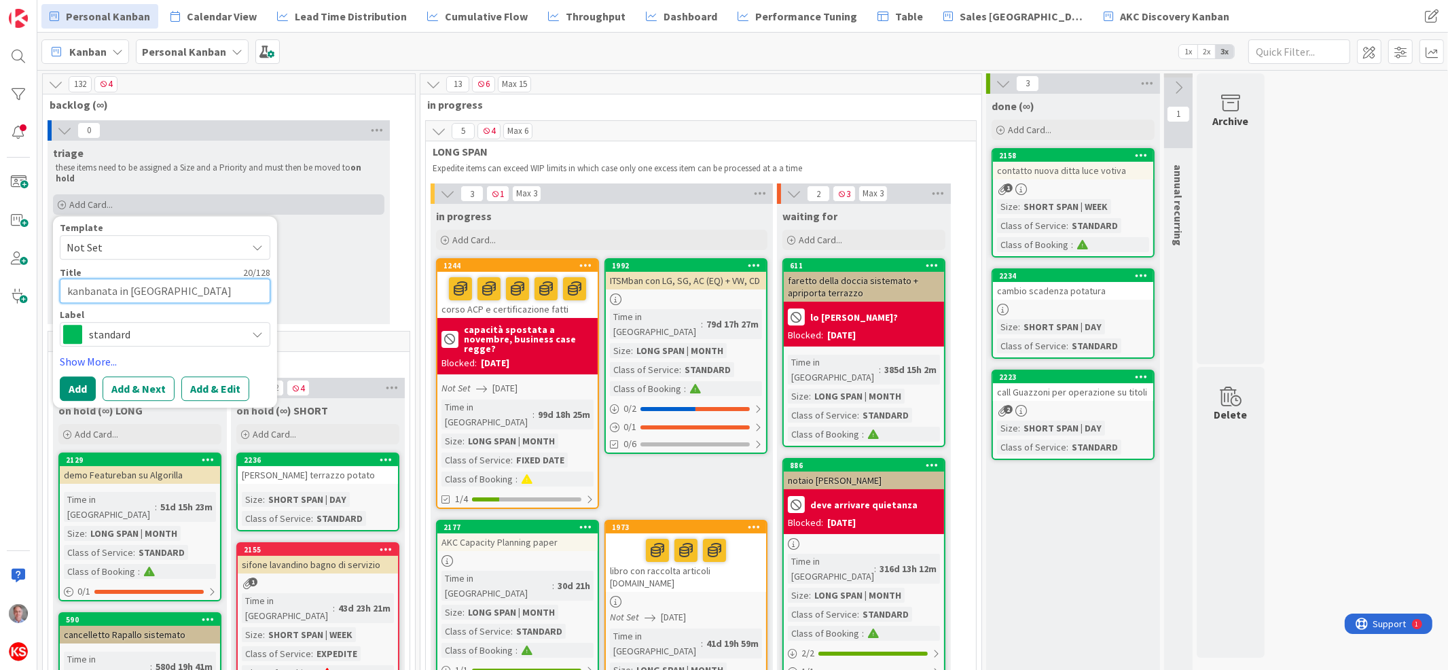
type textarea "kanbanata in [GEOGRAPHIC_DATA]"
type textarea "x"
type textarea "kanbanata in [GEOGRAPHIC_DATA]"
type textarea "x"
type textarea "kanbanata in [GEOGRAPHIC_DATA]"
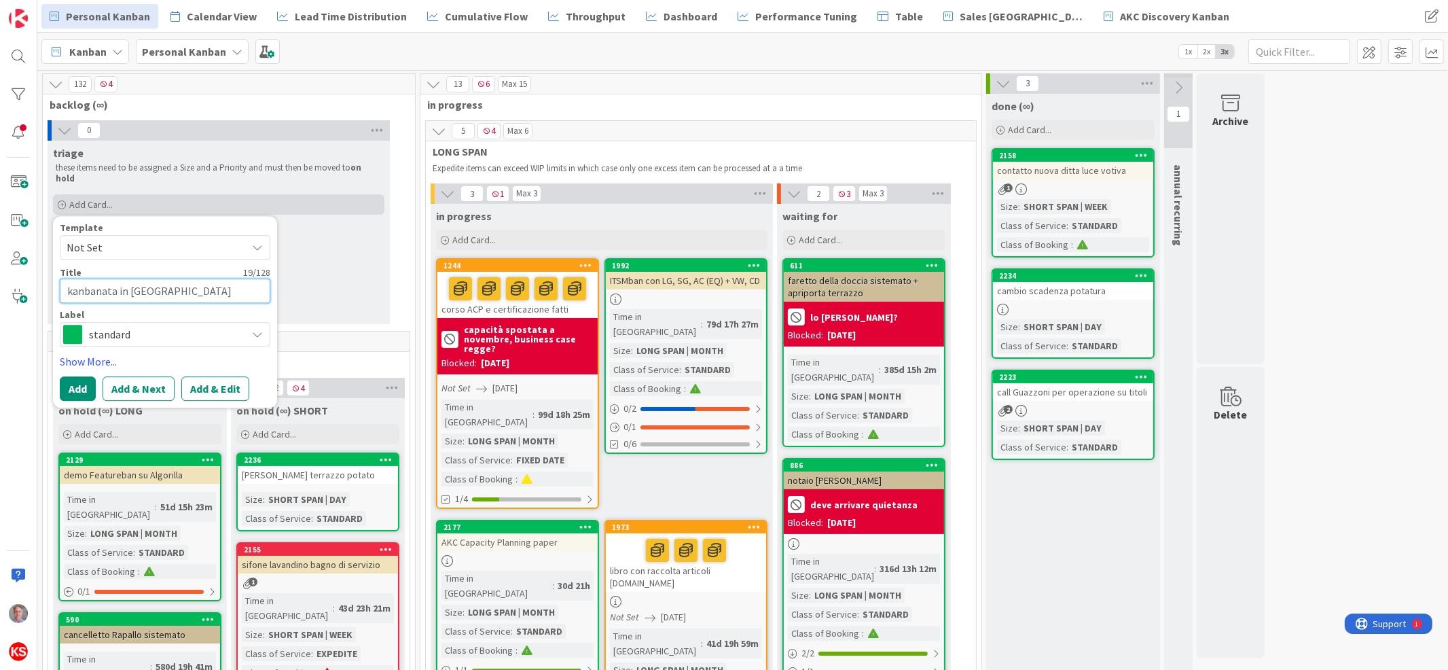
type textarea "x"
type textarea "kanbanata in [GEOGRAPHIC_DATA]"
type textarea "x"
type textarea "kanbanata in [GEOGRAPHIC_DATA]"
type textarea "x"
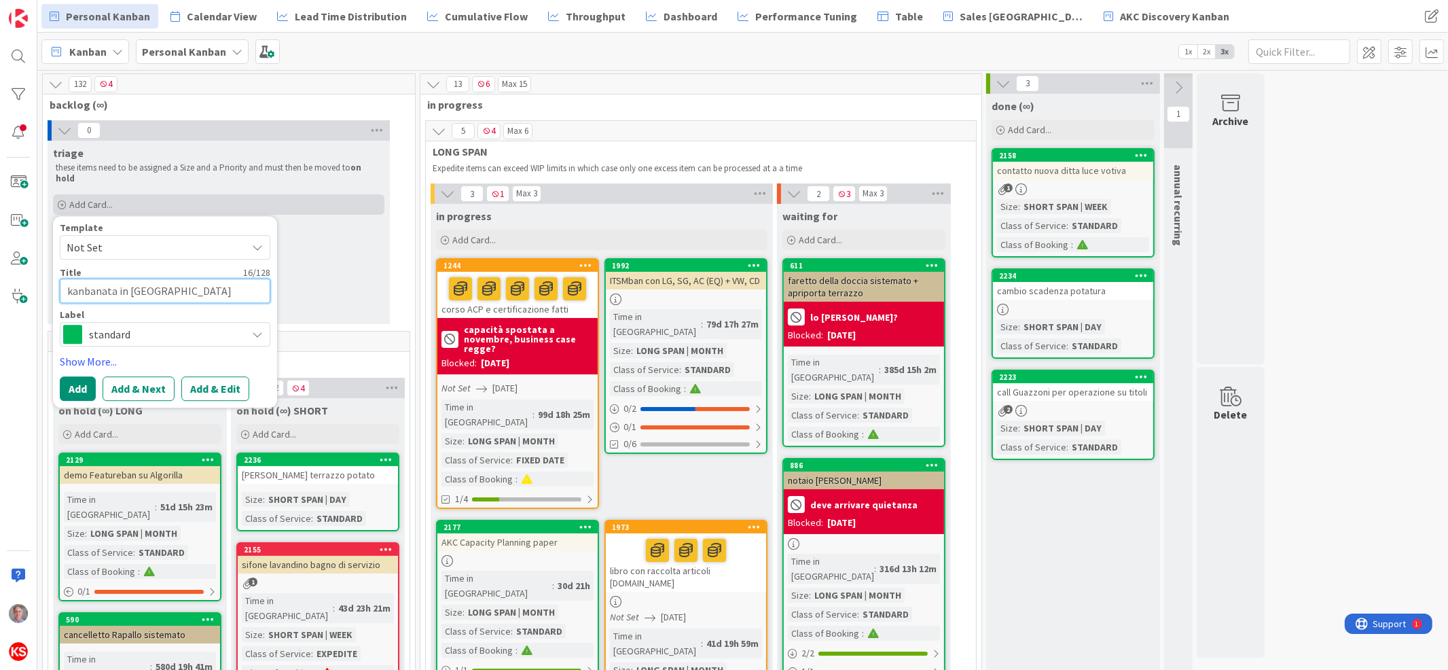
type textarea "kanbanata in [GEOGRAPHIC_DATA]"
type textarea "x"
type textarea "kanbanata in [PERSON_NAME]"
type textarea "x"
click at [221, 384] on button "Add & Edit" at bounding box center [215, 388] width 68 height 24
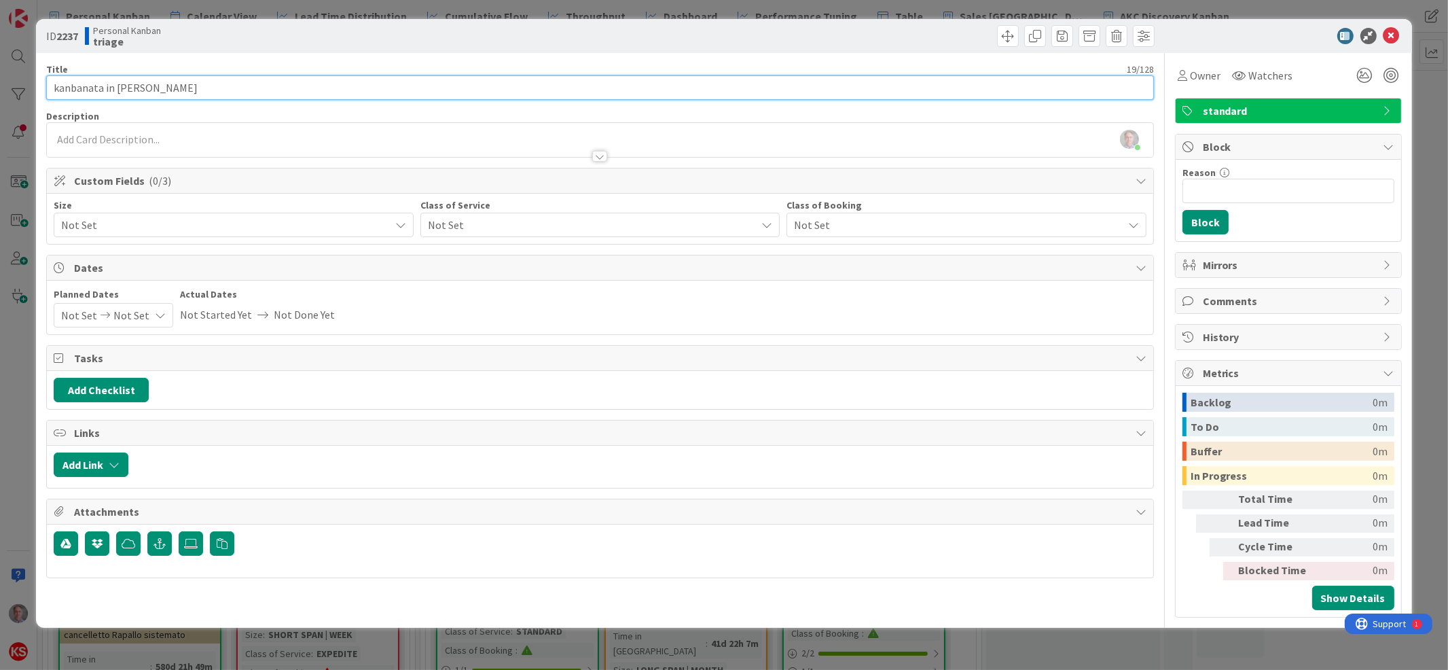
click at [239, 87] on input "kanbanata in [PERSON_NAME]" at bounding box center [599, 87] width 1107 height 24
type input "kanbanata in [PERSON_NAME] preparata"
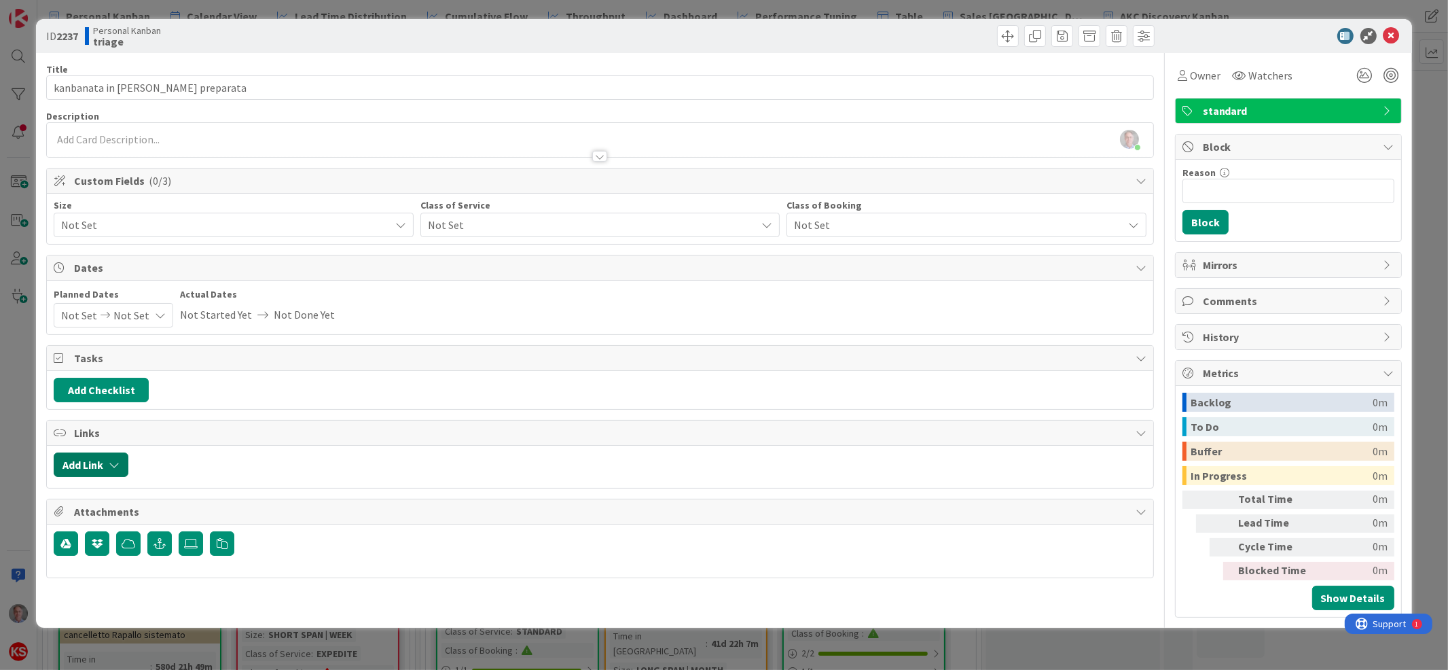
click at [101, 469] on button "Add Link" at bounding box center [91, 464] width 75 height 24
click at [141, 382] on button "Add Checklist" at bounding box center [101, 390] width 95 height 24
type input "da fare"
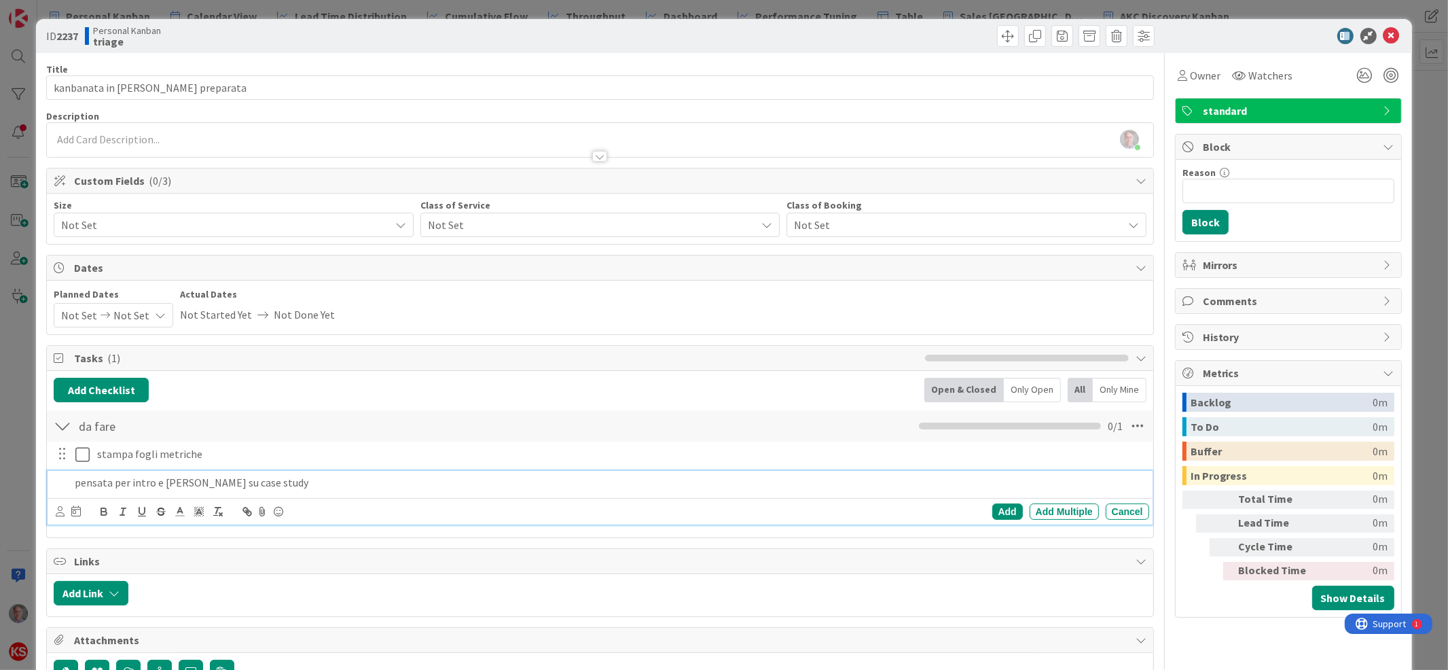
click at [303, 480] on p "pensata per intro e [PERSON_NAME] su case study" at bounding box center [609, 483] width 1068 height 16
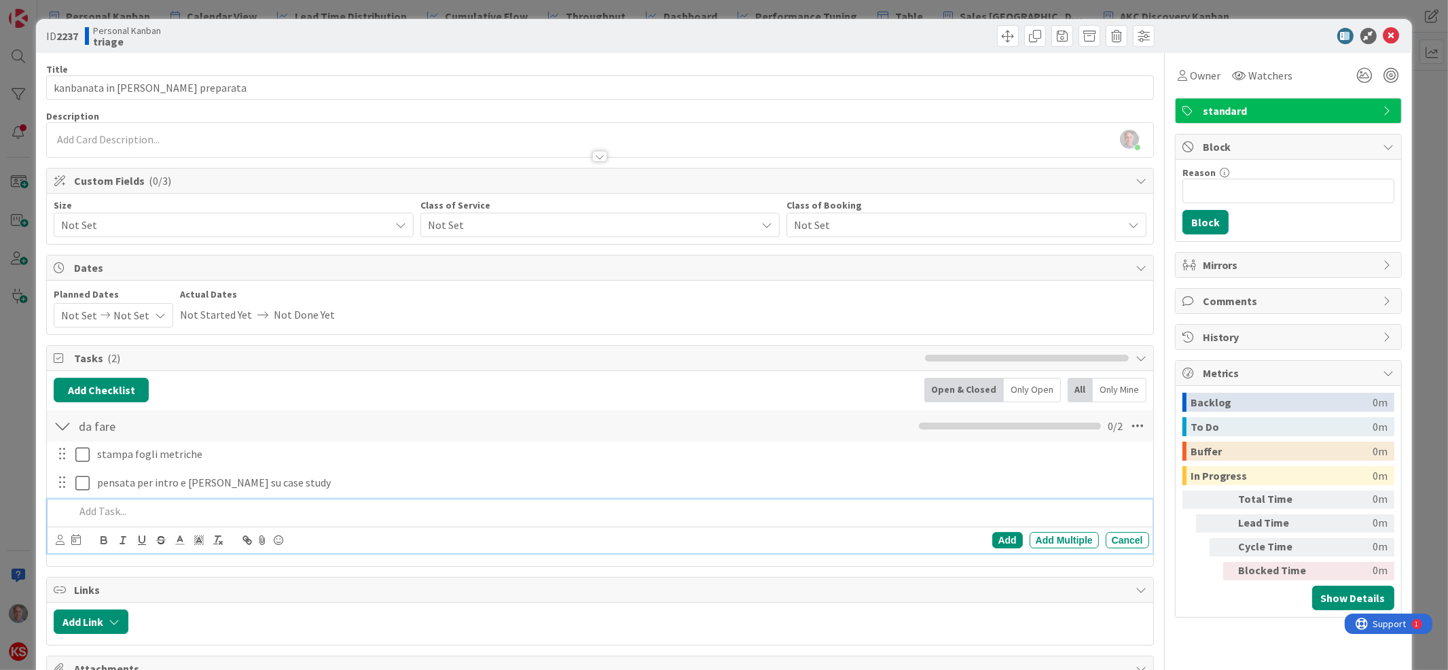
click at [1217, 113] on span "standard" at bounding box center [1290, 111] width 174 height 16
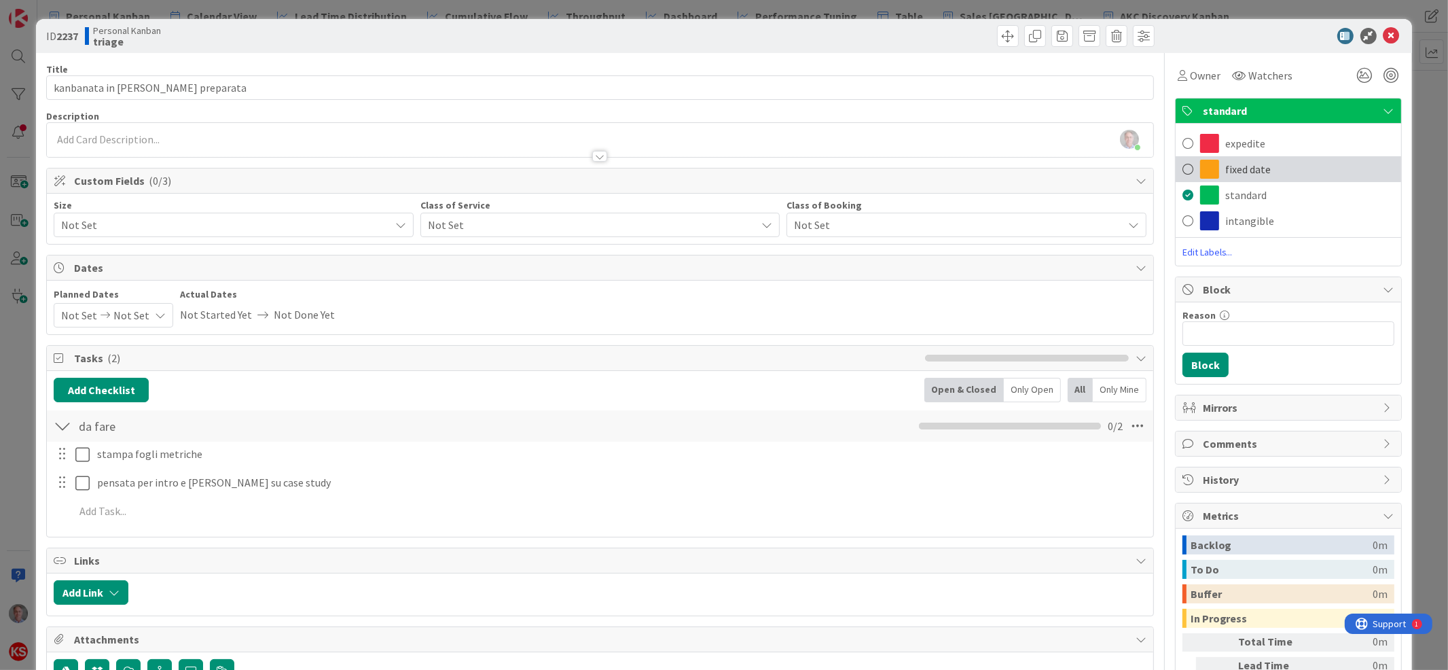
click at [1226, 164] on span "fixed date" at bounding box center [1249, 169] width 46 height 16
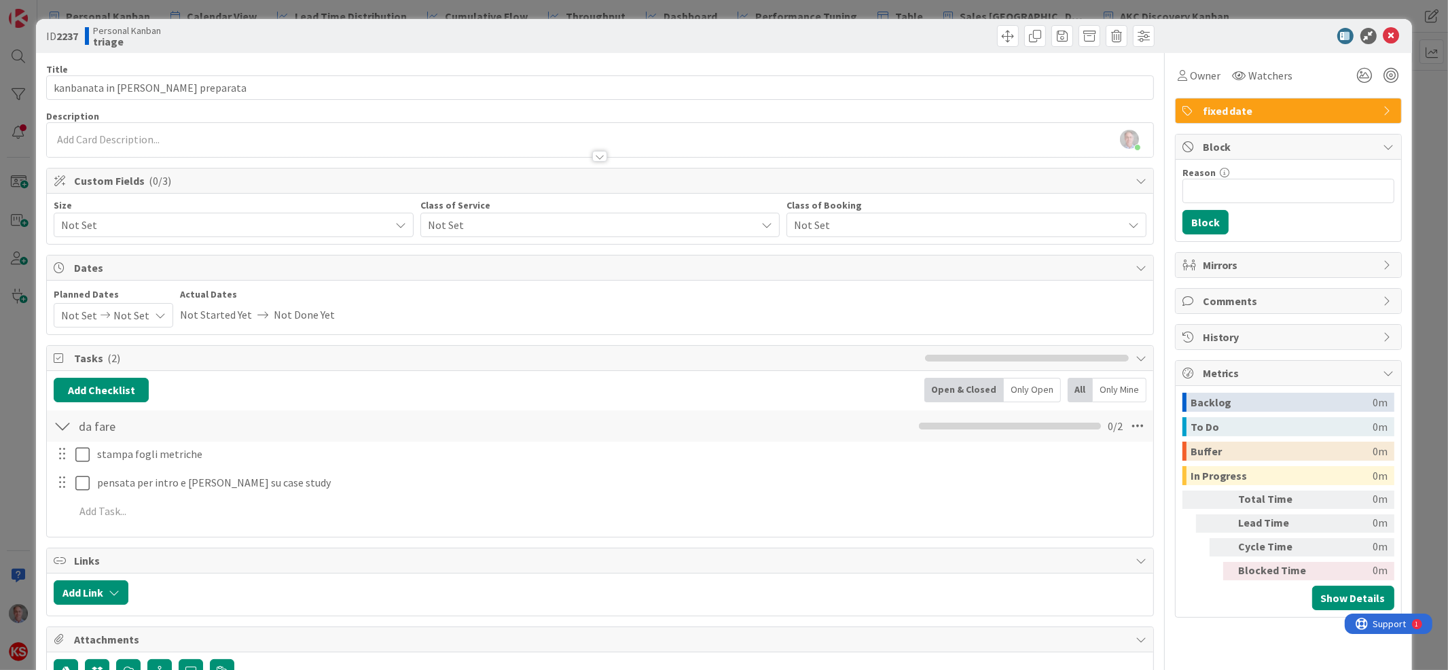
click at [633, 234] on span "Not Set" at bounding box center [588, 224] width 321 height 19
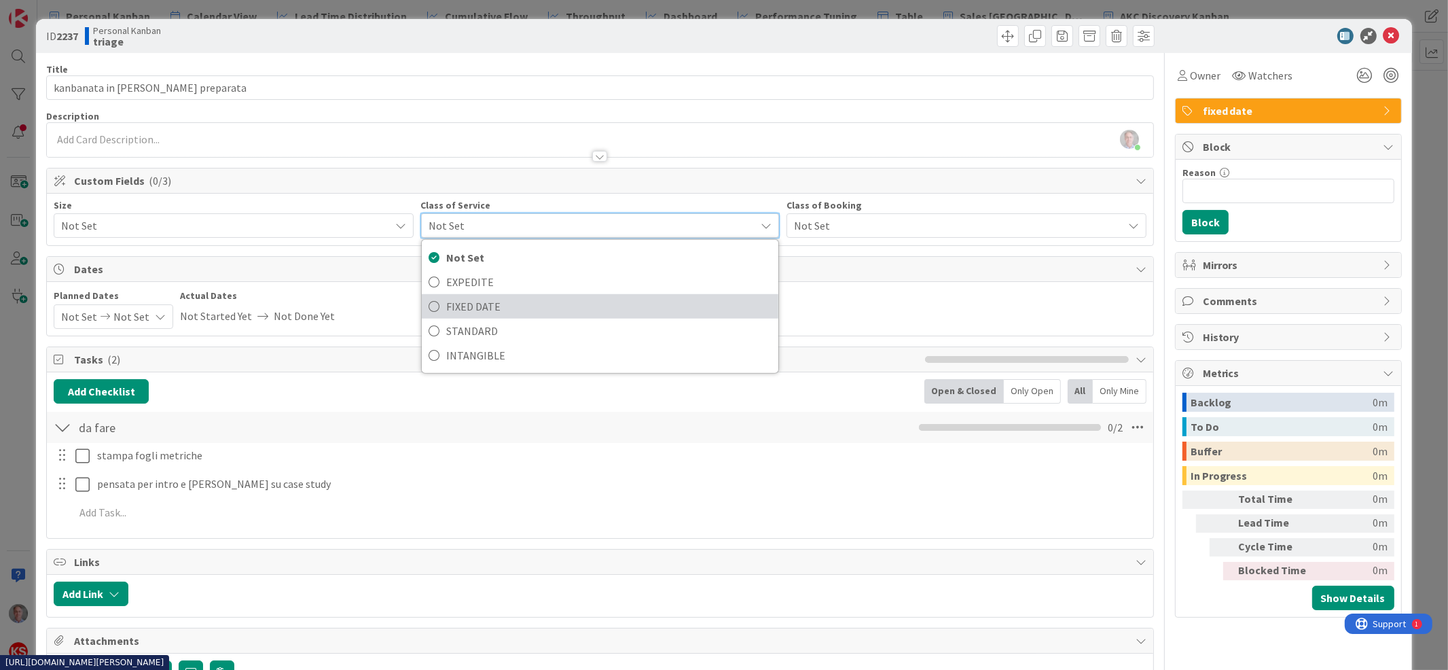
click at [571, 314] on span "FIXED DATE" at bounding box center [608, 306] width 325 height 20
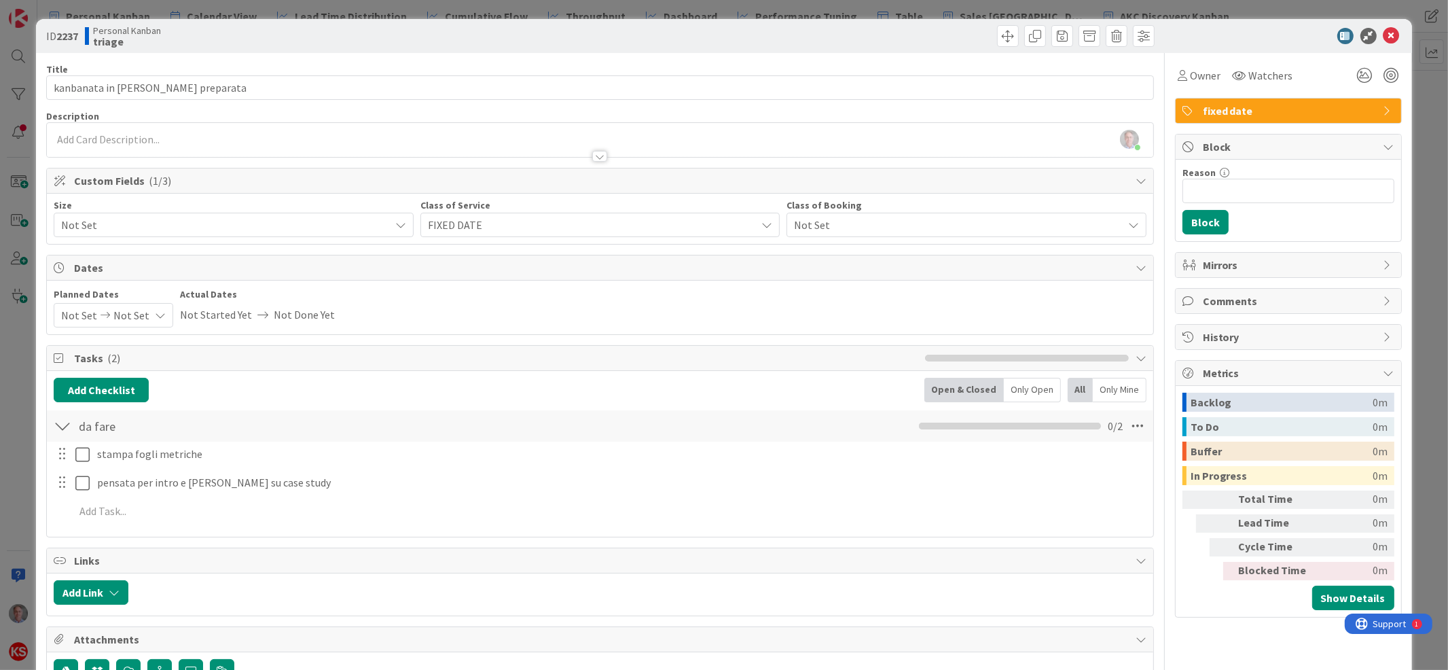
click at [371, 223] on span "Not Set" at bounding box center [221, 224] width 321 height 19
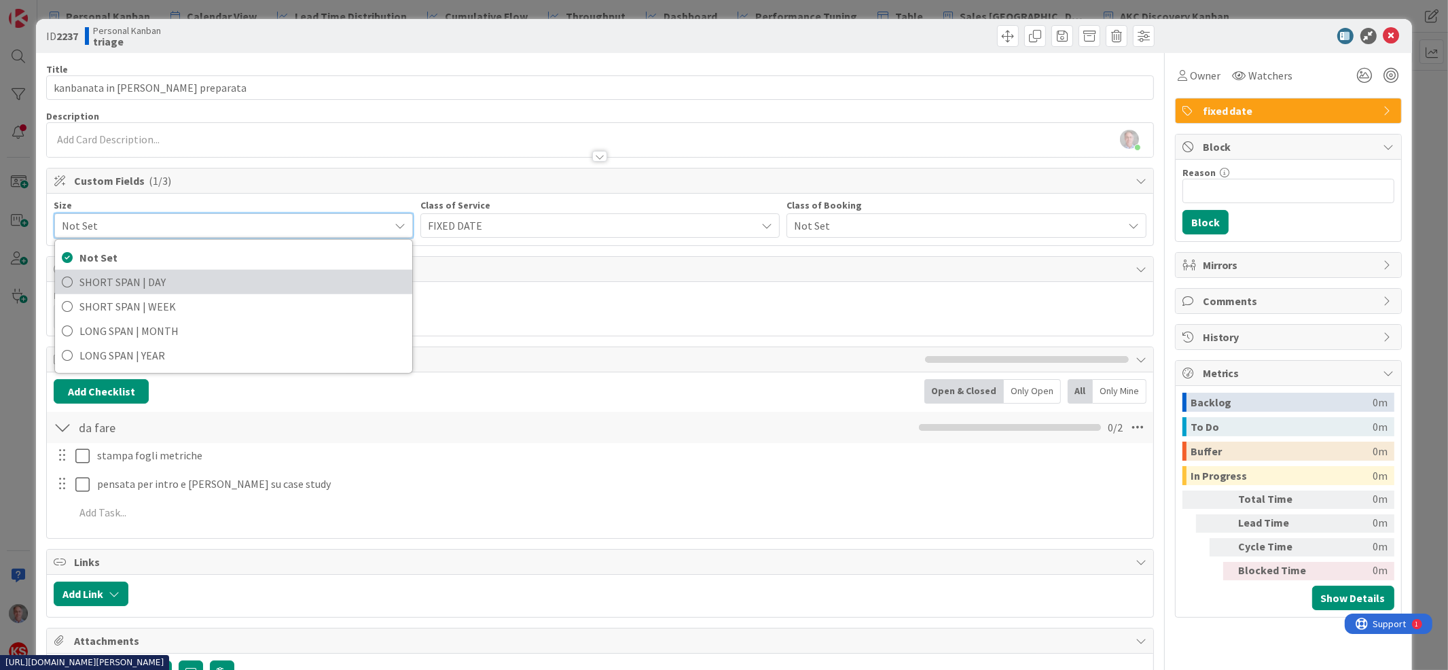
click at [340, 281] on span "SHORT SPAN | DAY" at bounding box center [241, 282] width 325 height 20
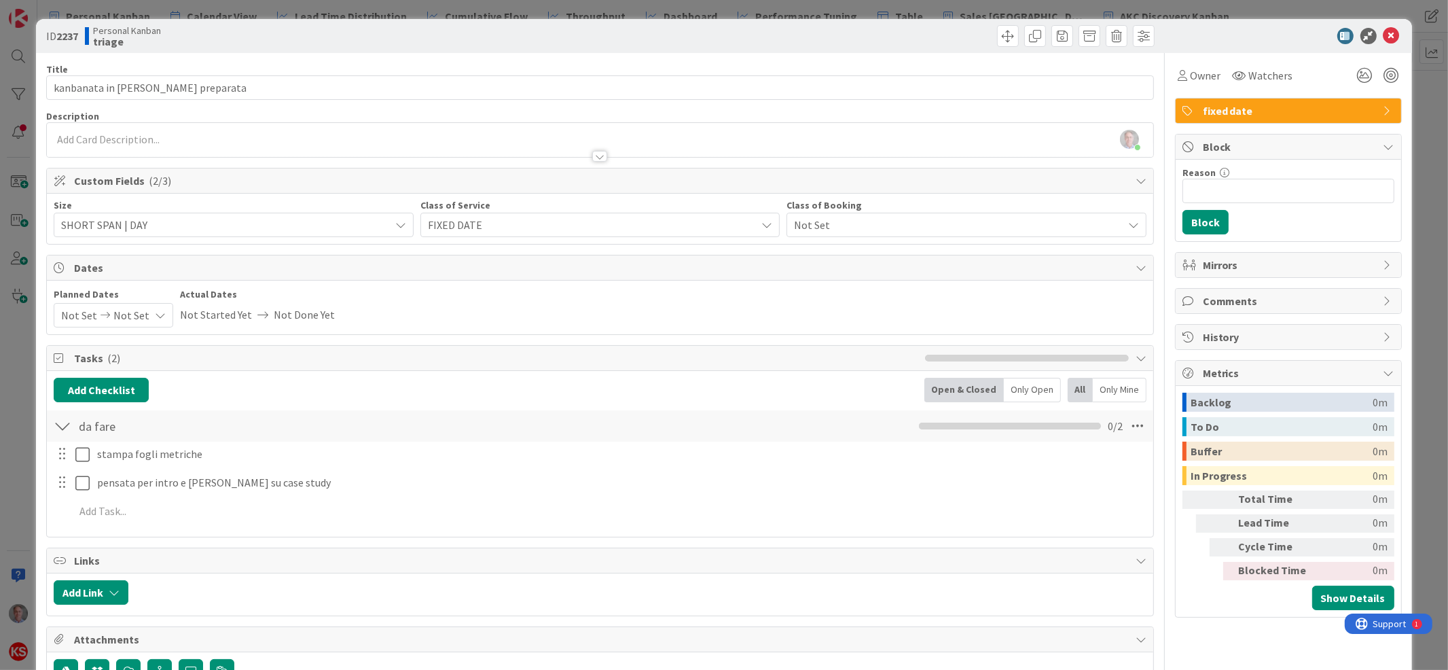
click at [155, 316] on icon at bounding box center [160, 315] width 11 height 11
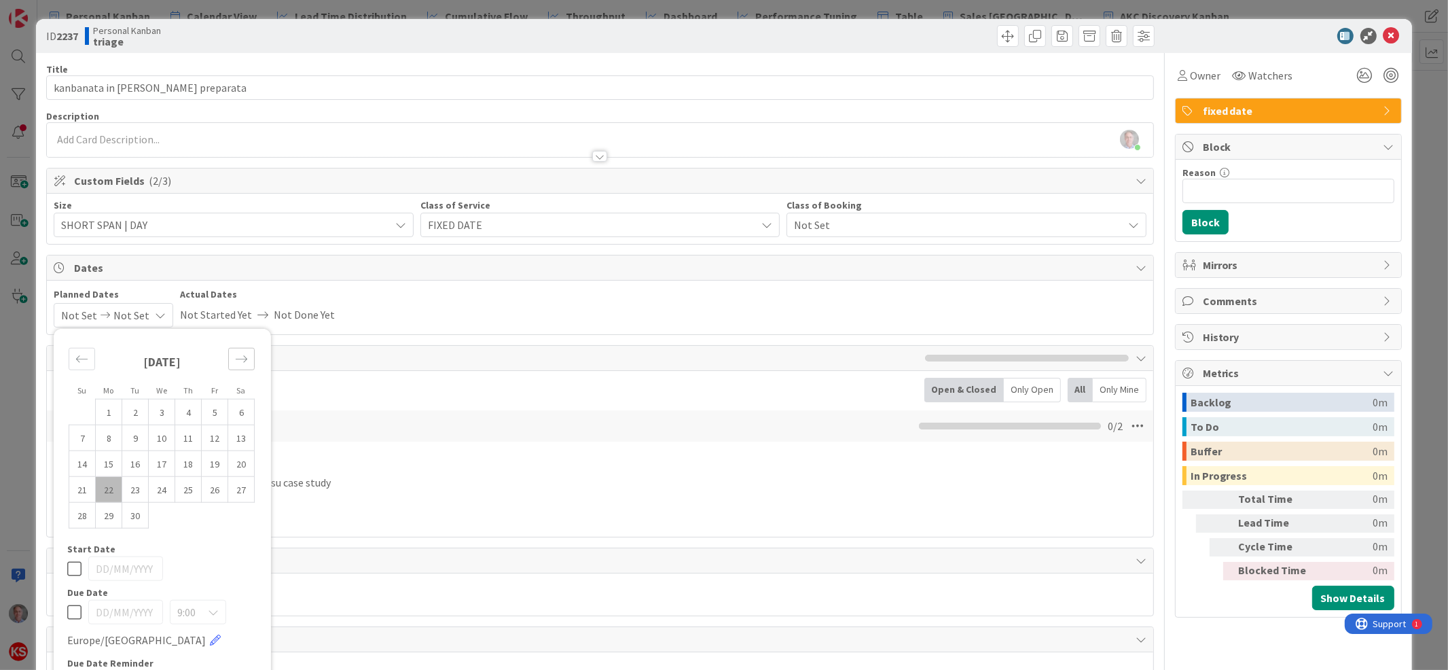
click at [248, 362] on div "Move forward to switch to the next month." at bounding box center [241, 359] width 26 height 22
click at [80, 354] on icon "Move backward to switch to the previous month." at bounding box center [81, 358] width 13 height 13
click at [139, 525] on td "30" at bounding box center [135, 515] width 26 height 26
type input "[DATE]"
click at [77, 568] on icon at bounding box center [74, 568] width 14 height 16
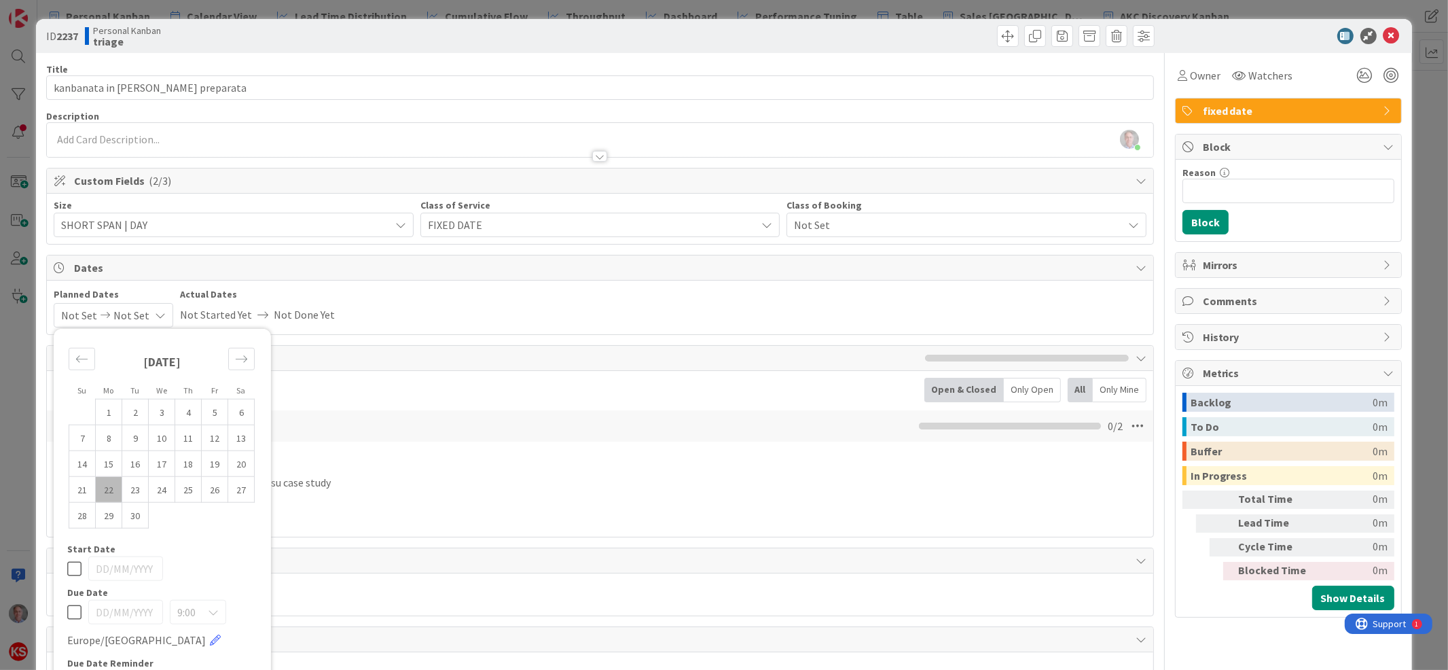
click at [71, 608] on icon at bounding box center [74, 612] width 14 height 16
click at [133, 522] on td "30" at bounding box center [135, 515] width 26 height 26
type input "[DATE]"
click at [1383, 40] on icon at bounding box center [1391, 36] width 16 height 16
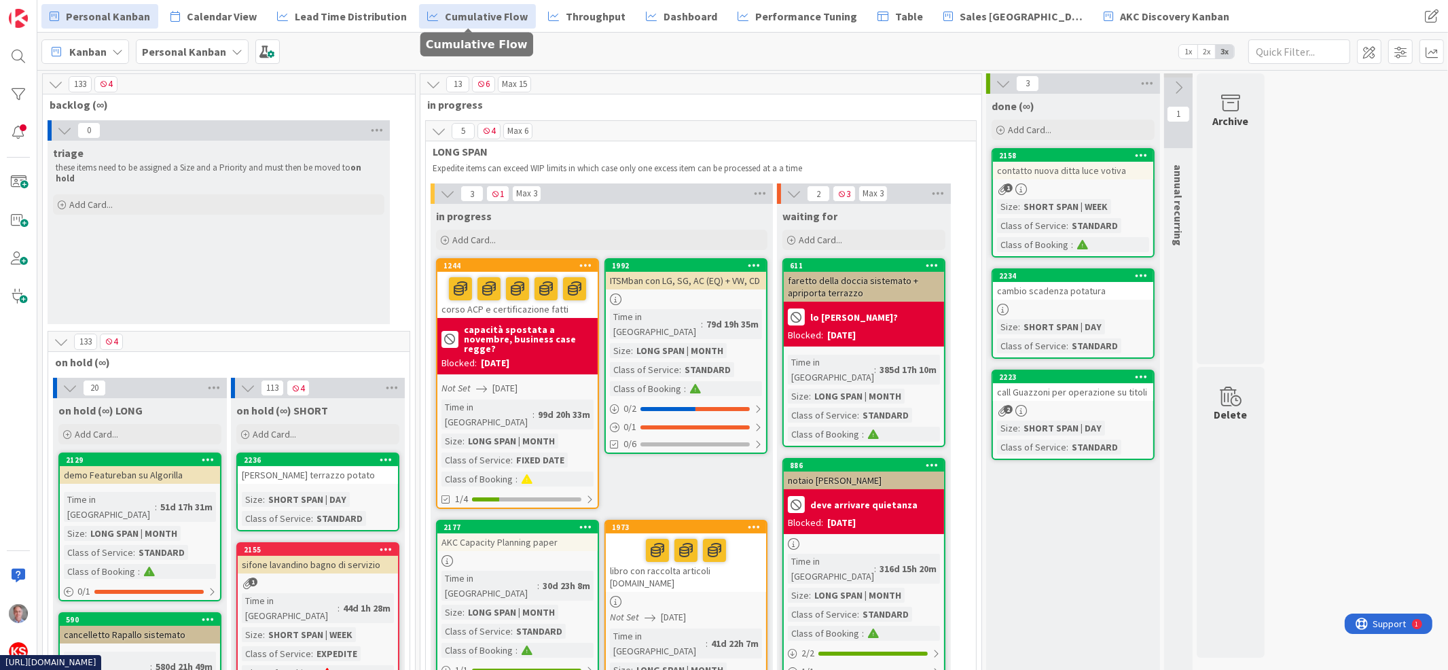
click at [473, 13] on span "Cumulative Flow" at bounding box center [486, 16] width 83 height 16
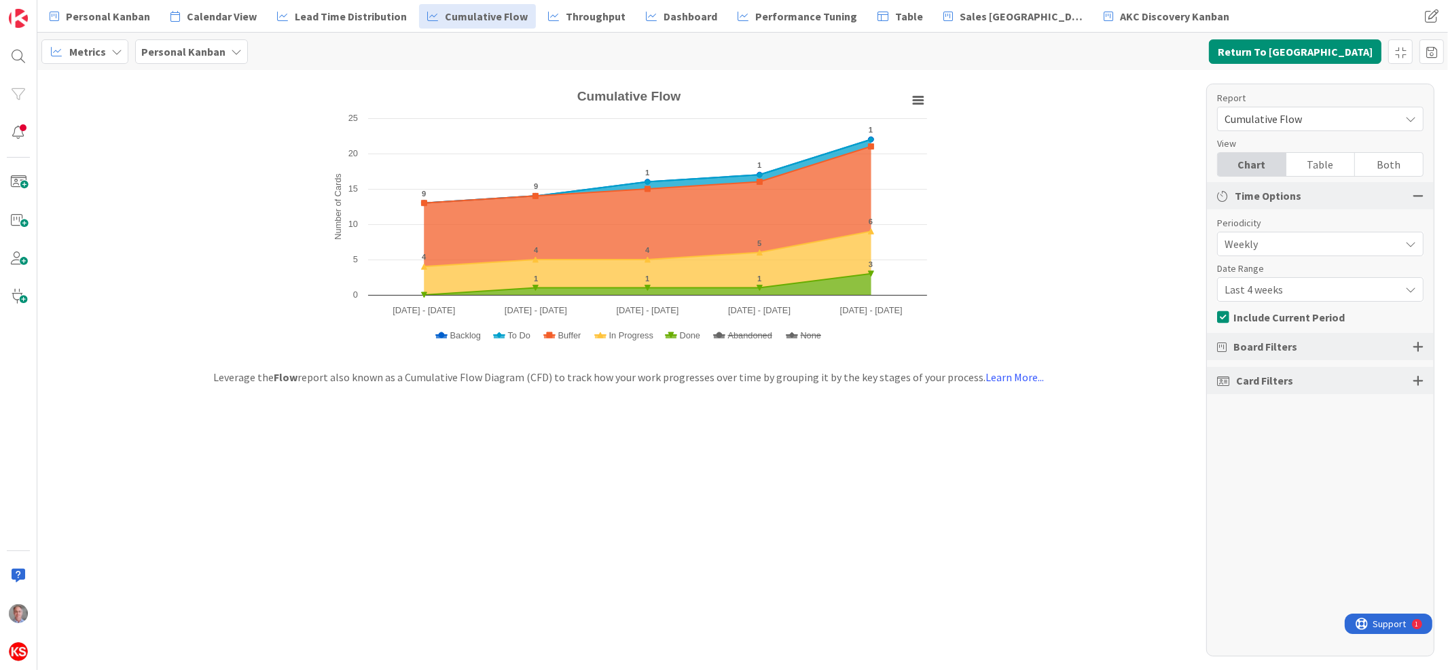
click at [1420, 344] on div at bounding box center [1418, 346] width 11 height 12
click at [1413, 408] on icon "button" at bounding box center [1410, 408] width 11 height 11
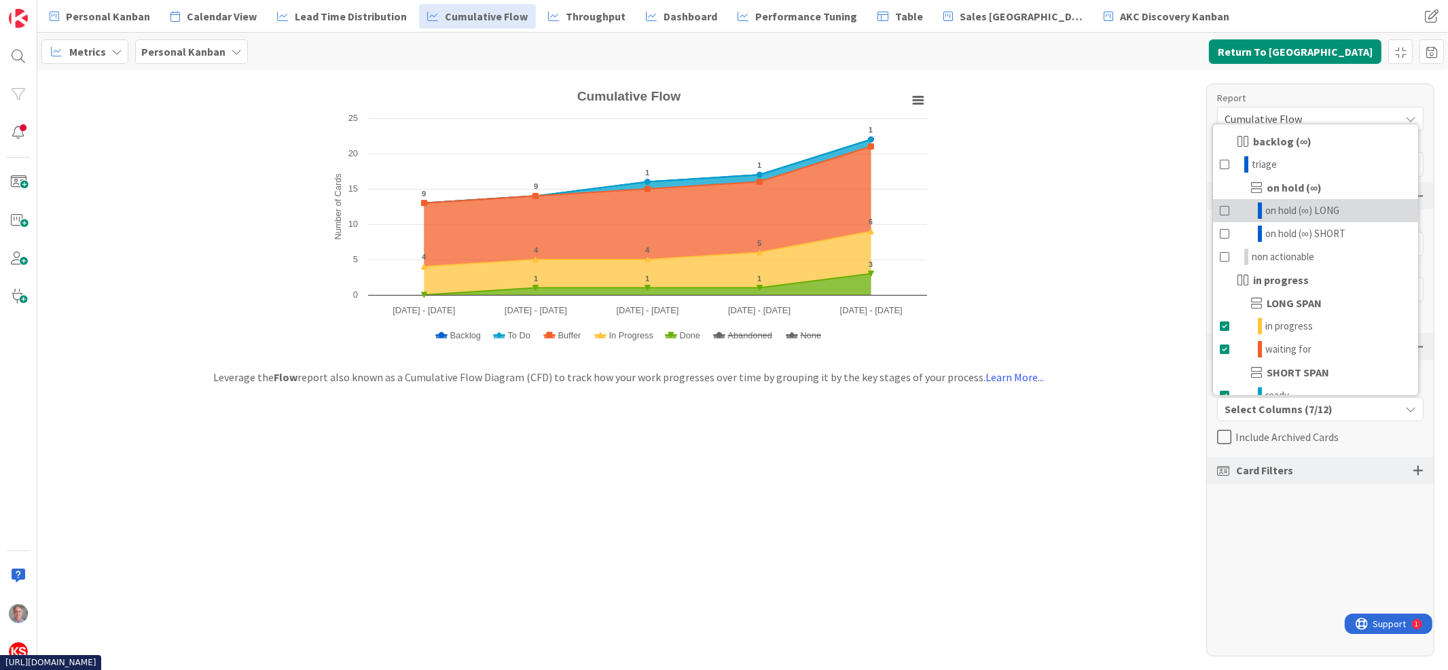
click at [1228, 208] on span at bounding box center [1225, 210] width 11 height 16
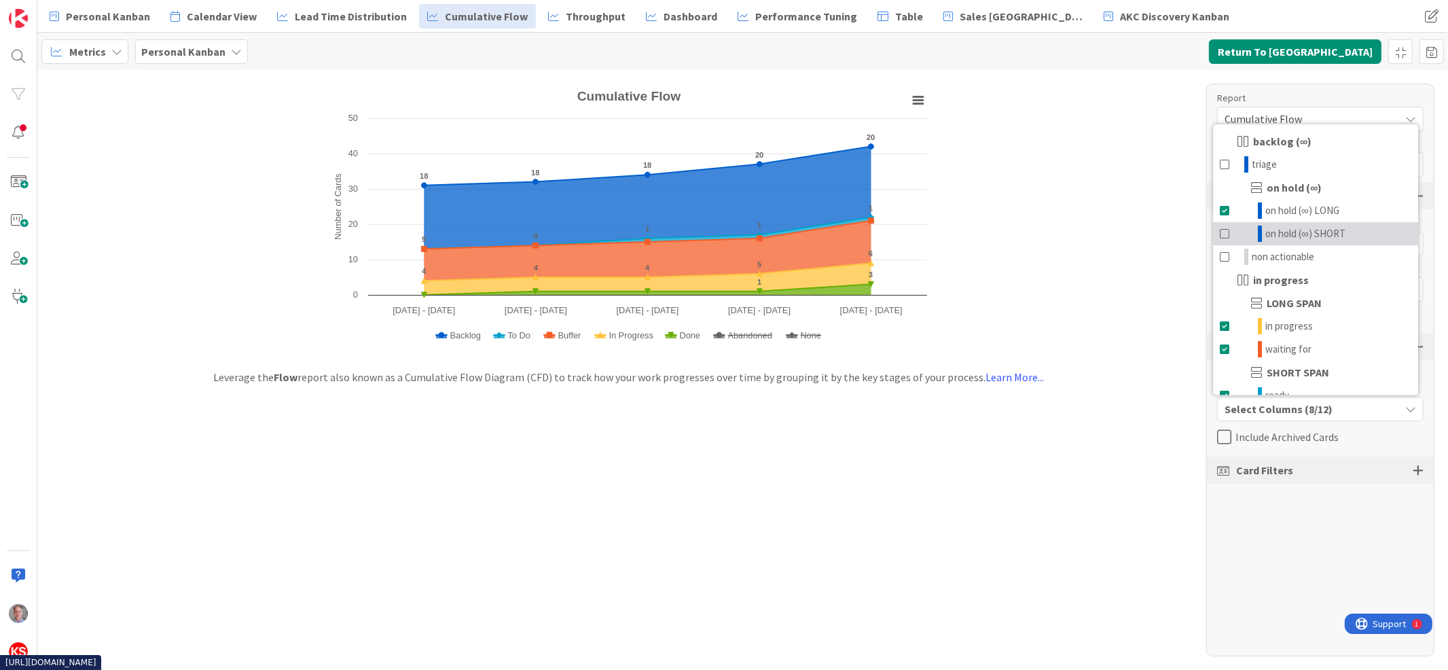
click at [1230, 230] on span at bounding box center [1225, 233] width 11 height 16
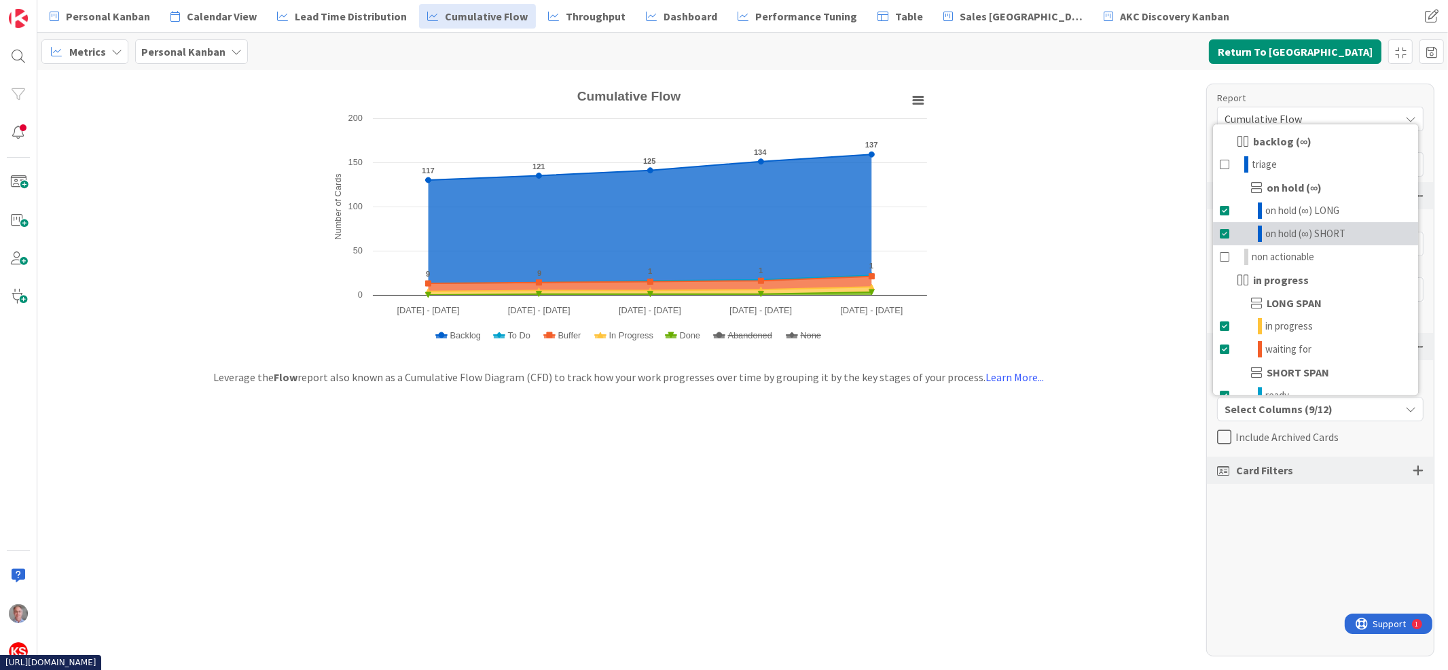
click at [1230, 230] on span at bounding box center [1225, 233] width 11 height 16
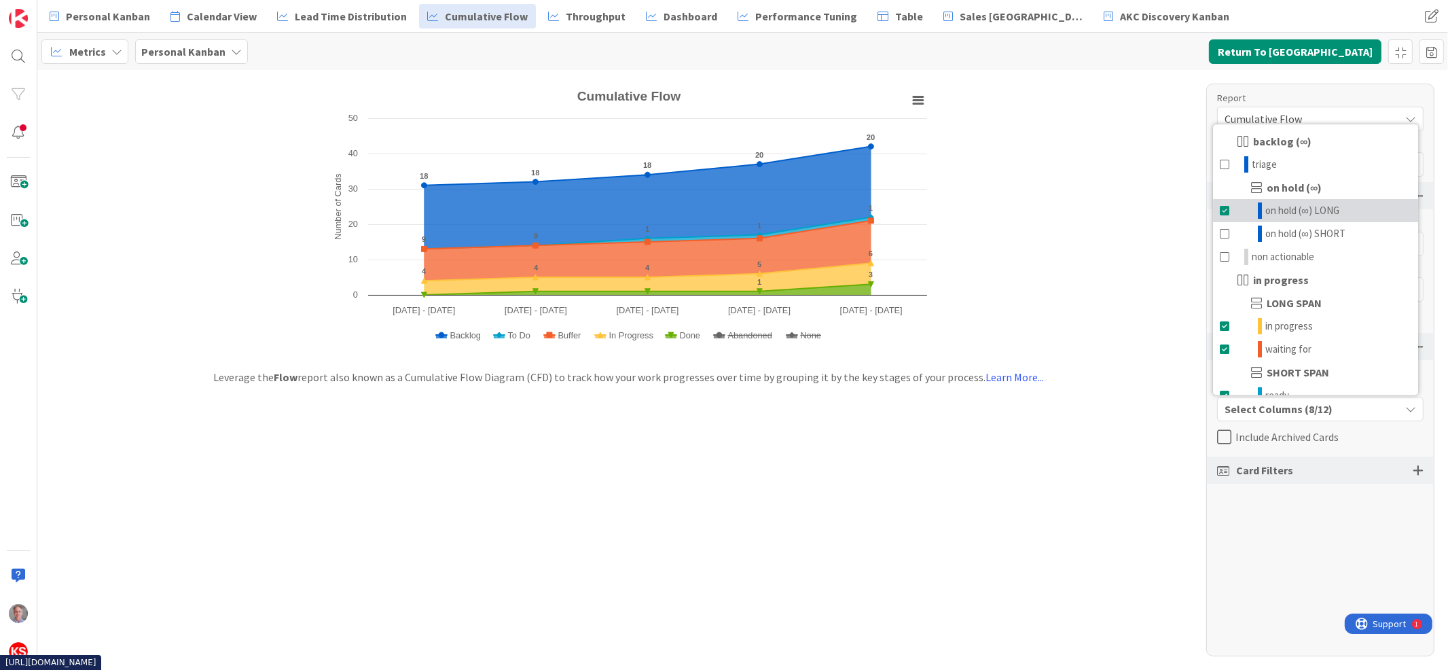
click at [1227, 213] on span at bounding box center [1225, 210] width 11 height 16
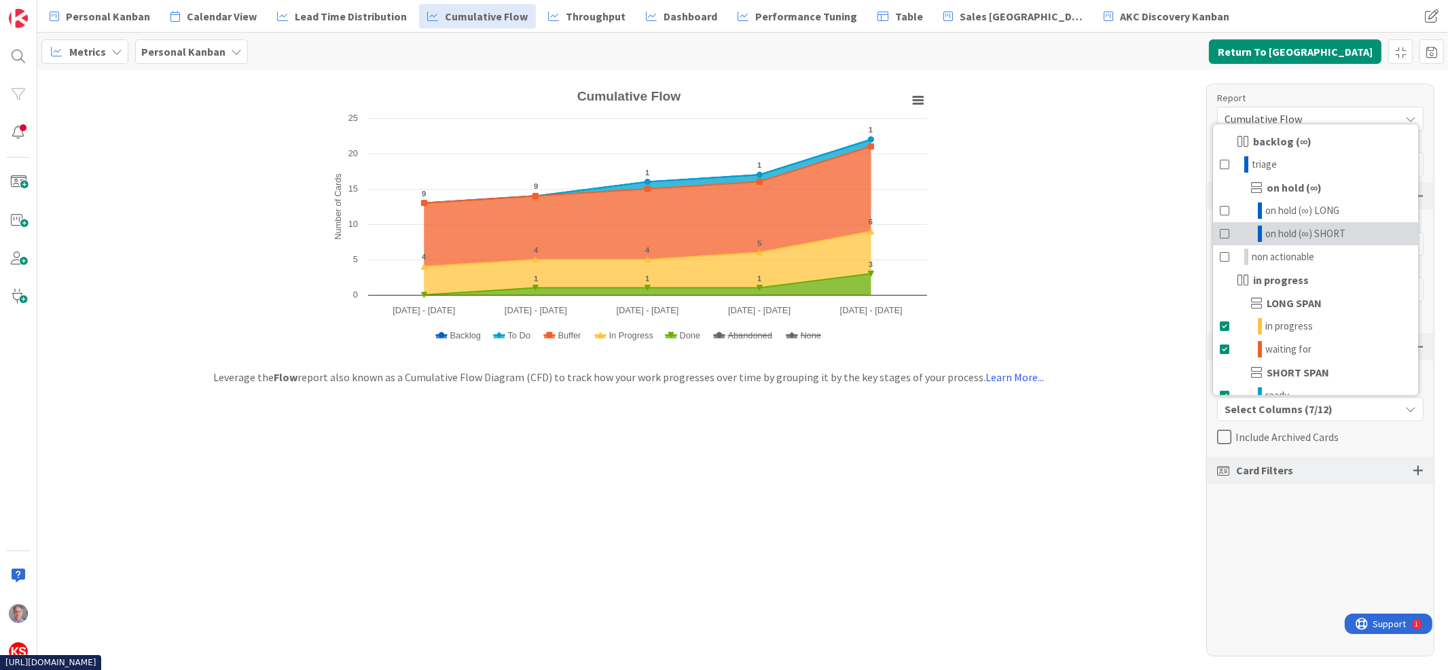
click at [1224, 233] on span at bounding box center [1225, 233] width 11 height 16
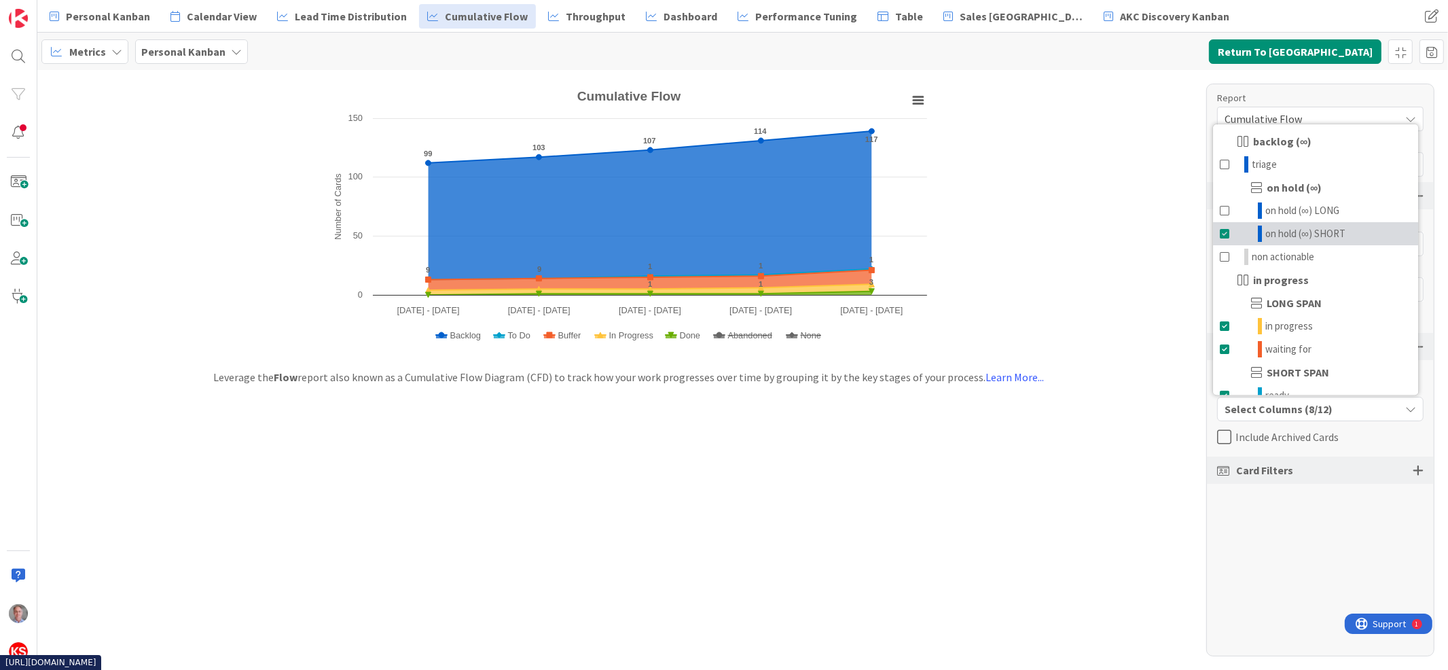
click at [1224, 233] on span at bounding box center [1225, 233] width 11 height 16
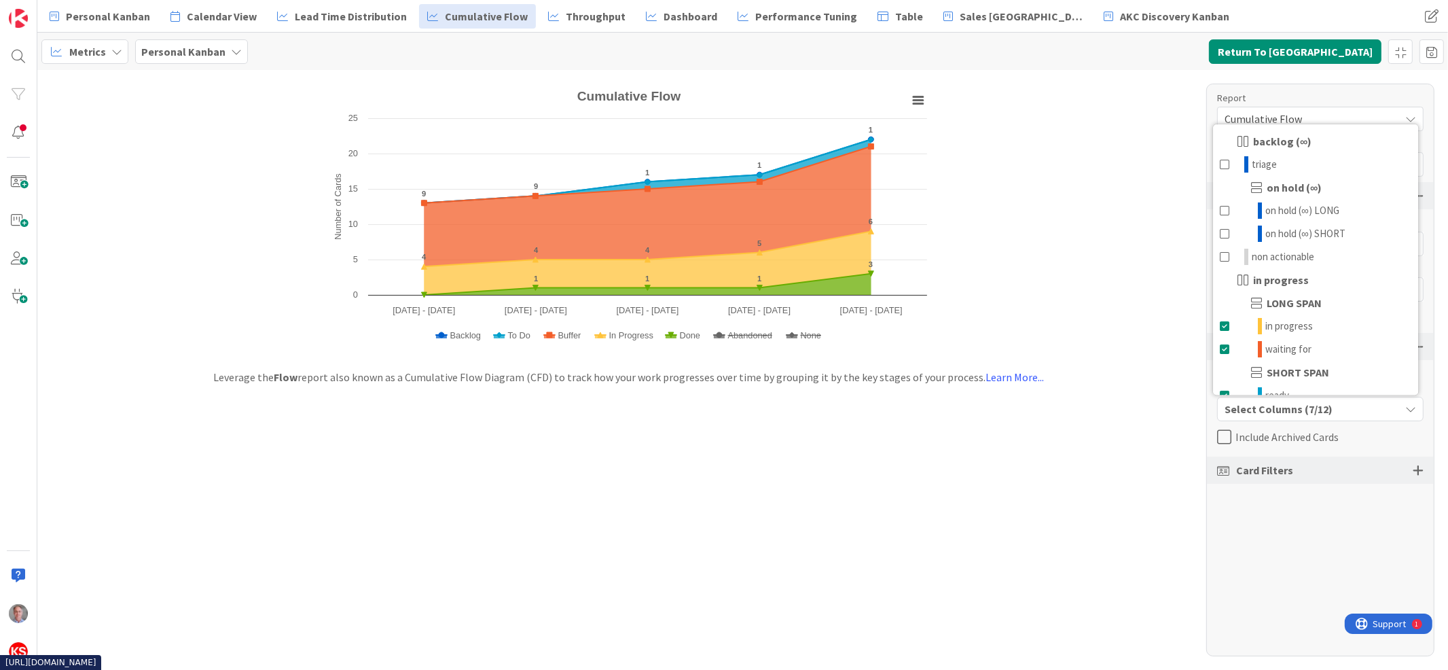
click at [1070, 173] on div "Created with Highcharts 11.4.3 Number of Cards Chart context menu Cumulative Fl…" at bounding box center [742, 370] width 1411 height 600
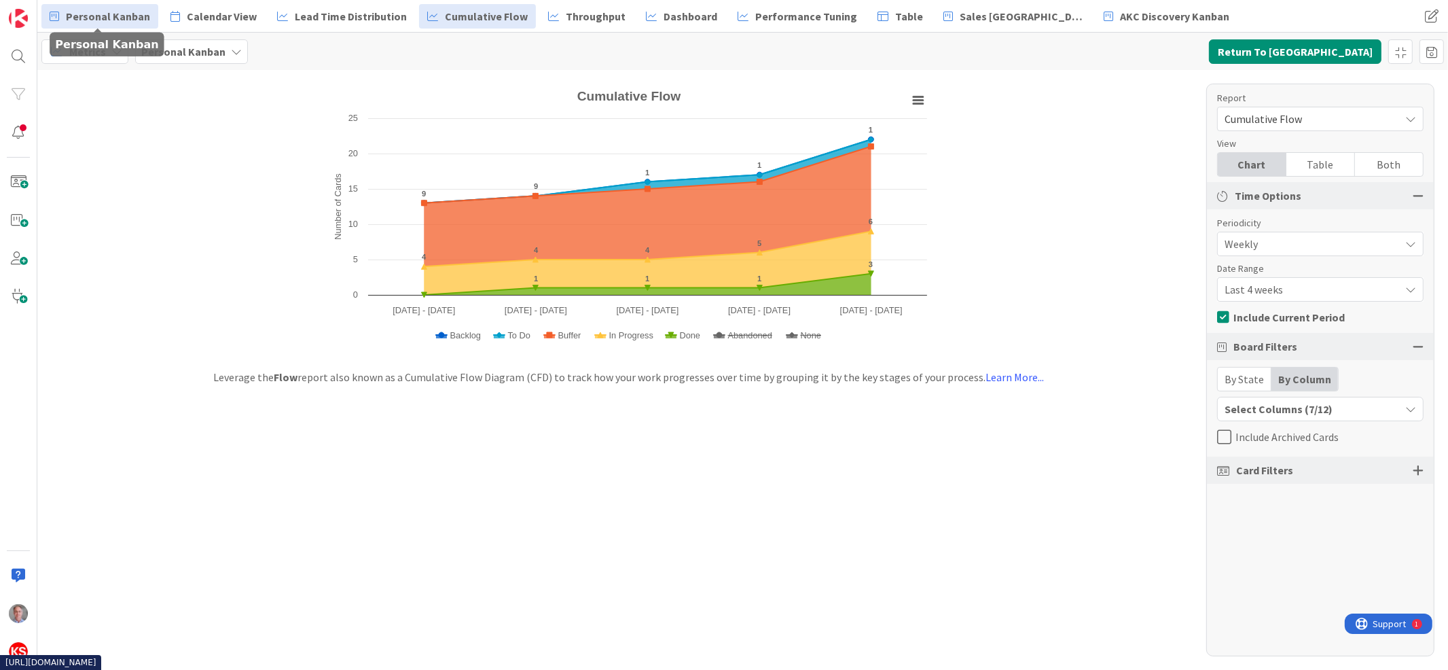
click at [59, 21] on link "Personal Kanban" at bounding box center [99, 16] width 117 height 24
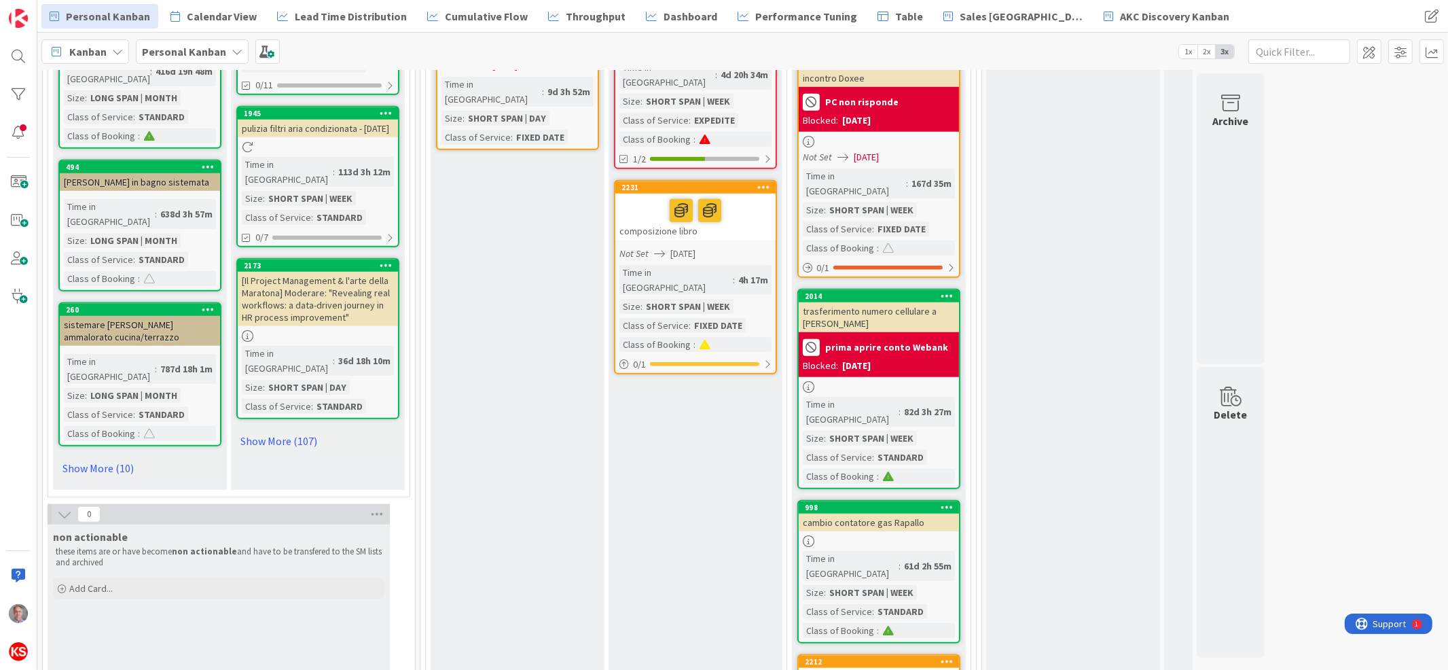
scroll to position [1509, 0]
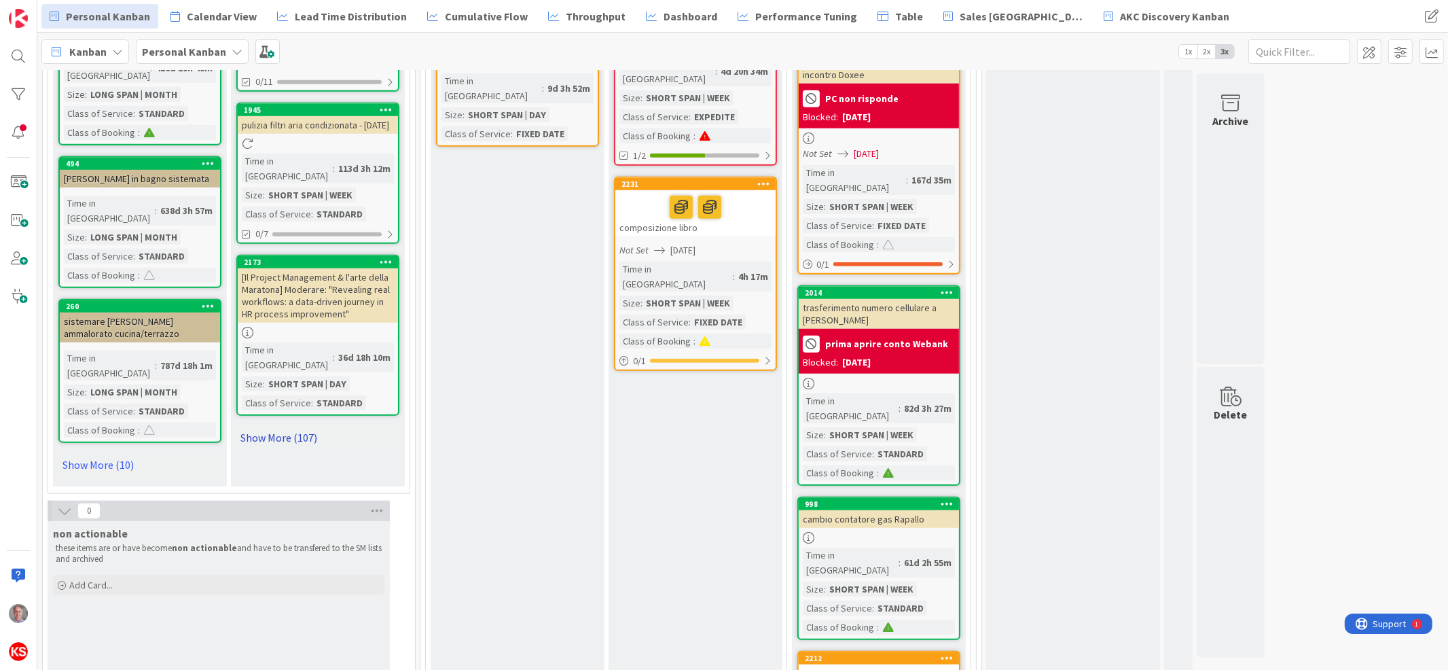
click at [312, 427] on link "Show More (107)" at bounding box center [317, 438] width 163 height 22
